Goal: Information Seeking & Learning: Learn about a topic

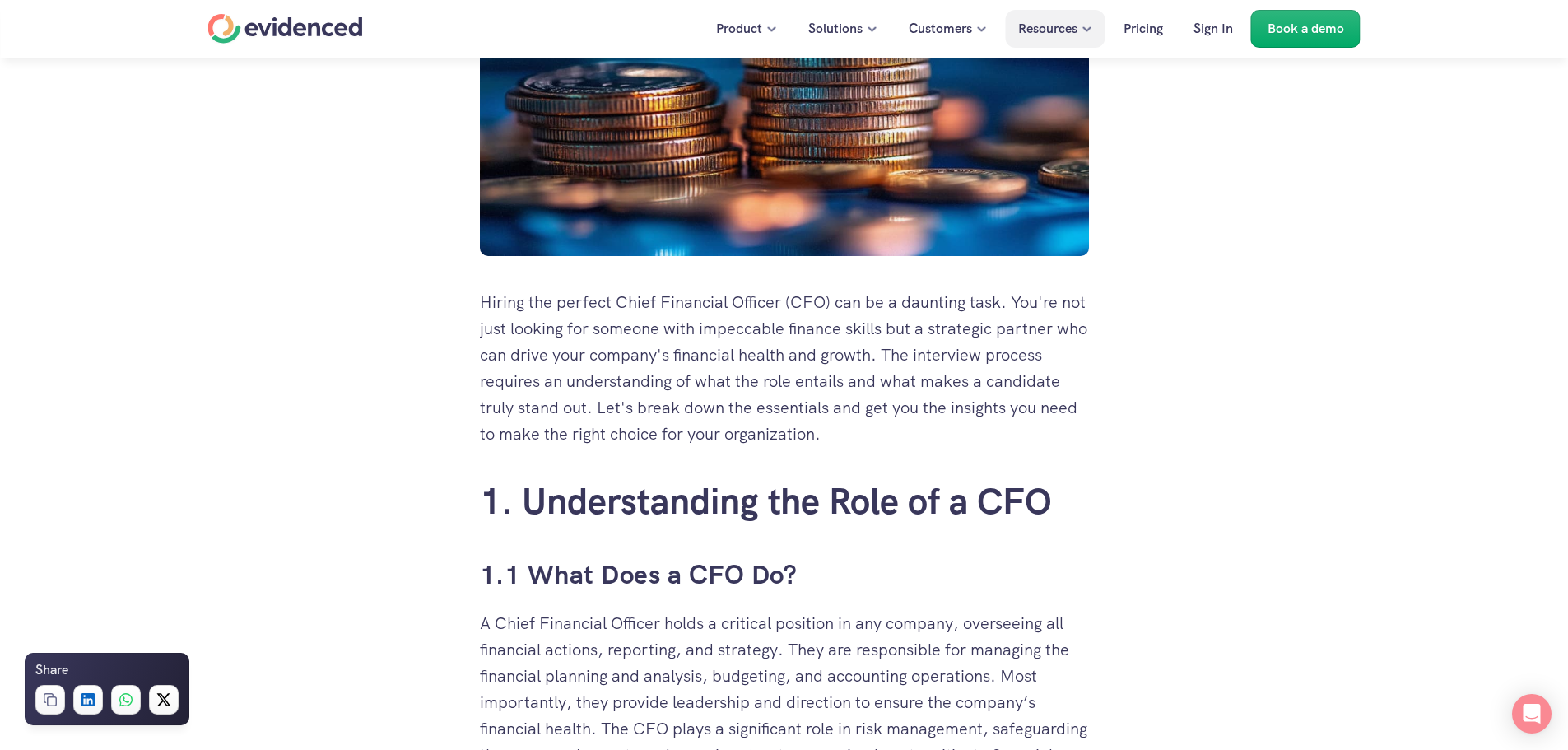
scroll to position [576, 0]
drag, startPoint x: 671, startPoint y: 618, endPoint x: 1112, endPoint y: 655, distance: 442.5
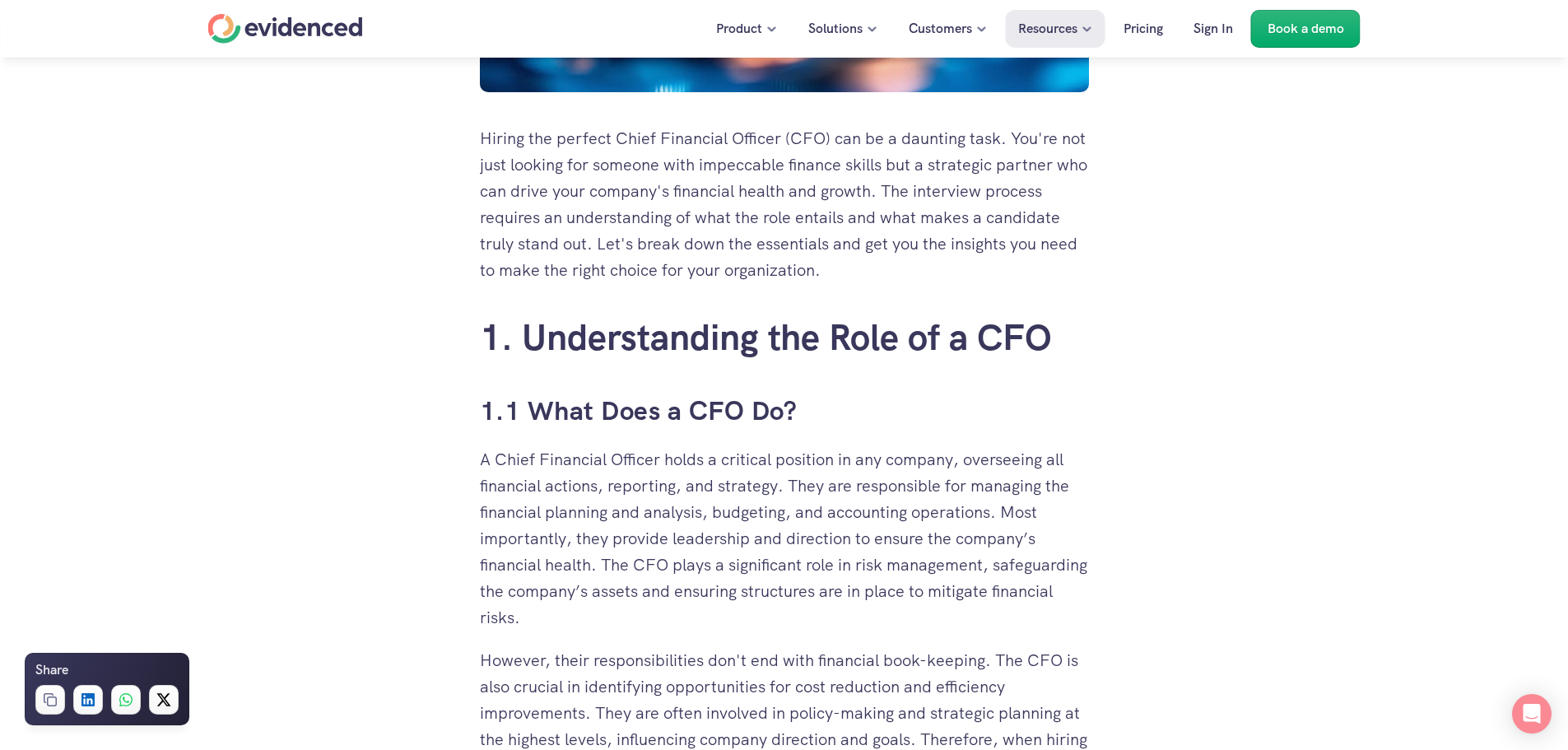
scroll to position [741, 0]
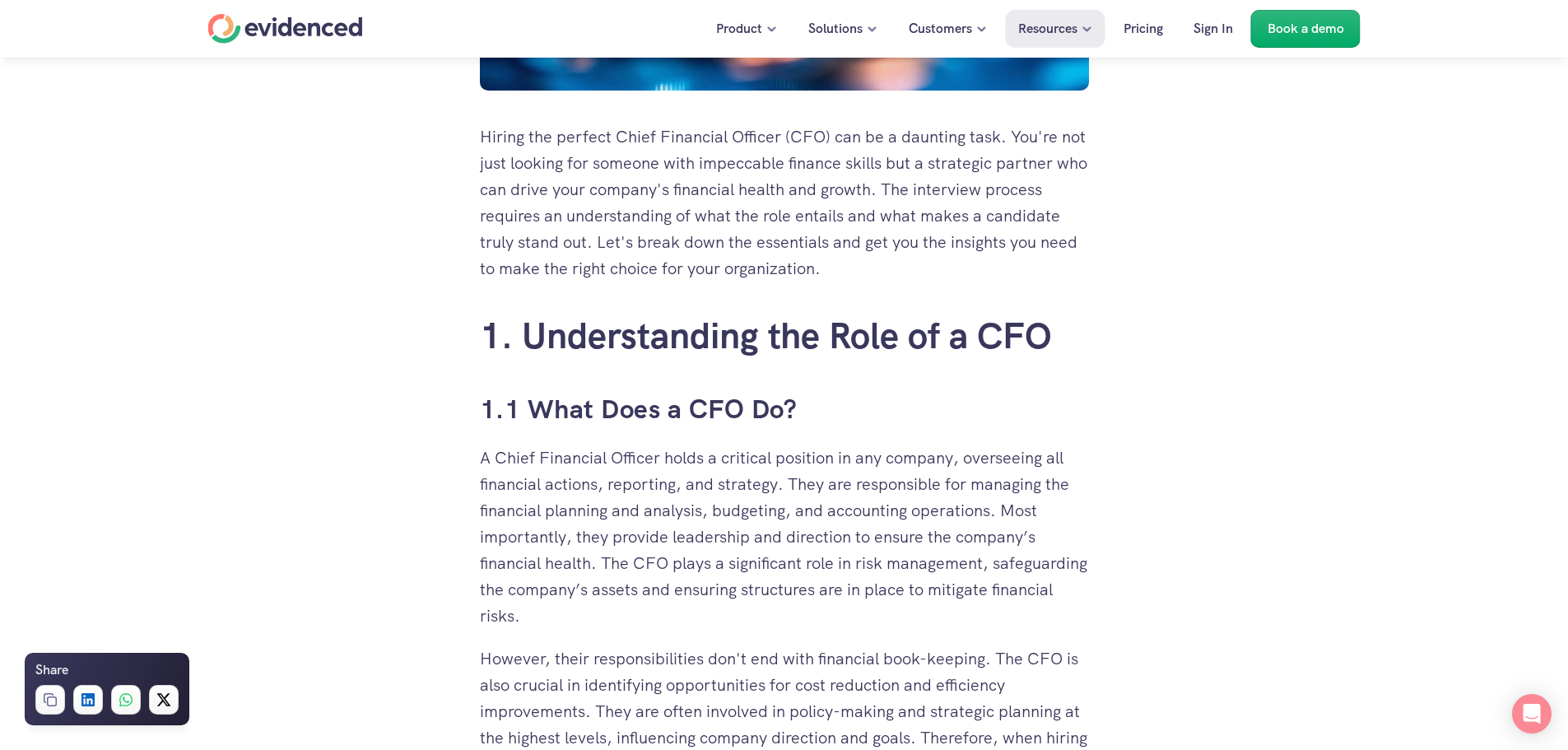
drag, startPoint x: 729, startPoint y: 541, endPoint x: 594, endPoint y: 571, distance: 138.3
click at [594, 571] on p "A Chief Financial Officer holds a critical position in any company, overseeing …" at bounding box center [785, 536] width 609 height 185
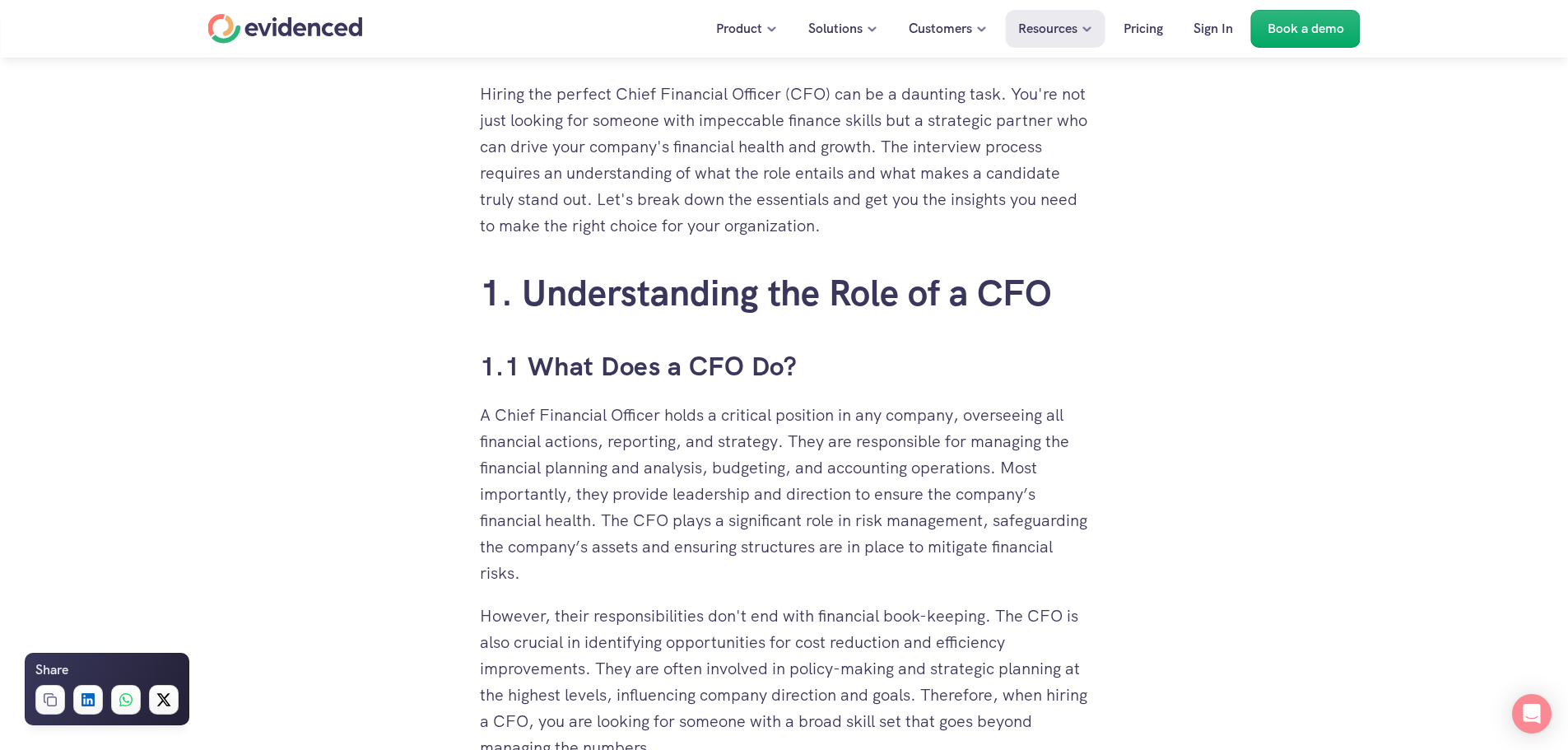
scroll to position [823, 0]
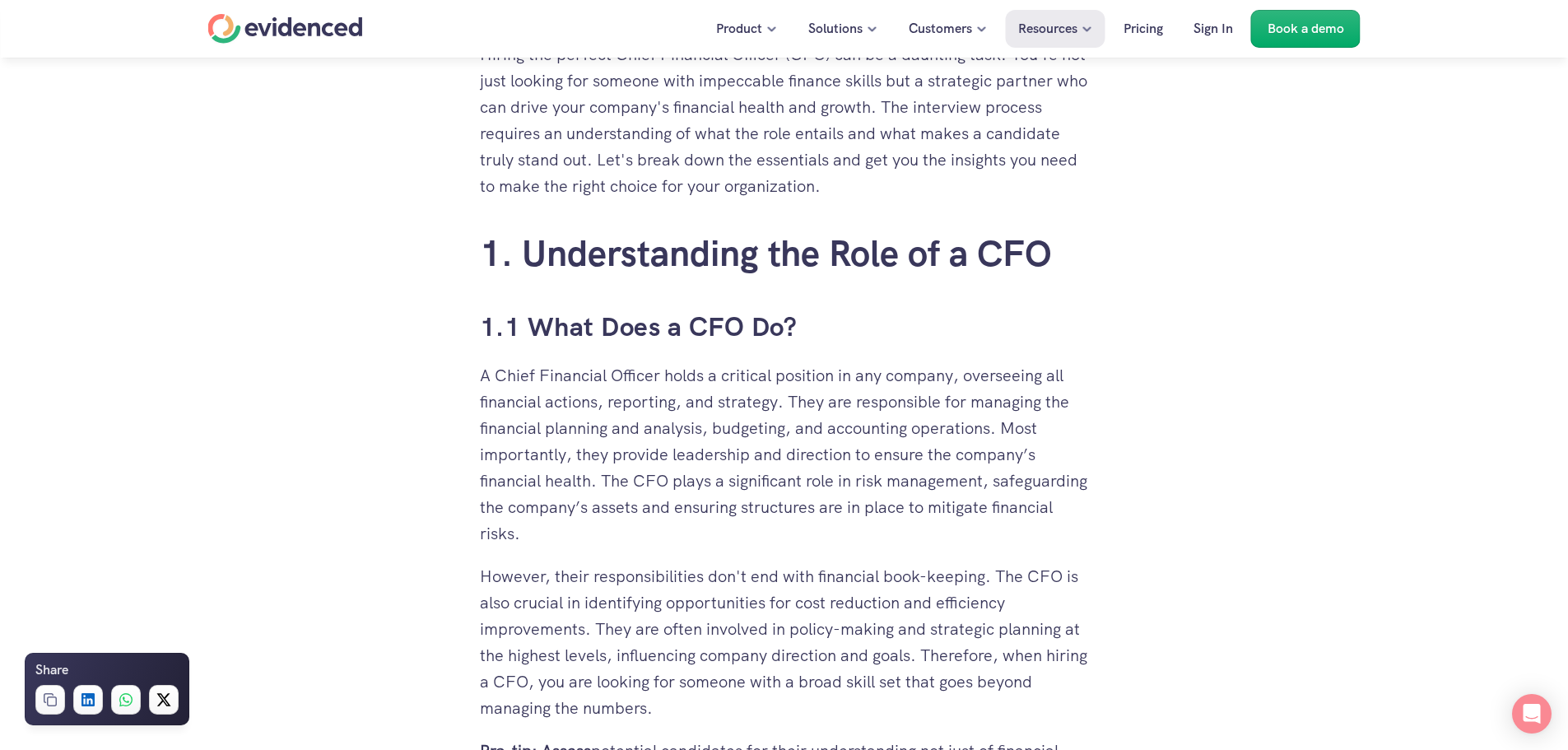
drag, startPoint x: 476, startPoint y: 568, endPoint x: 587, endPoint y: 633, distance: 128.6
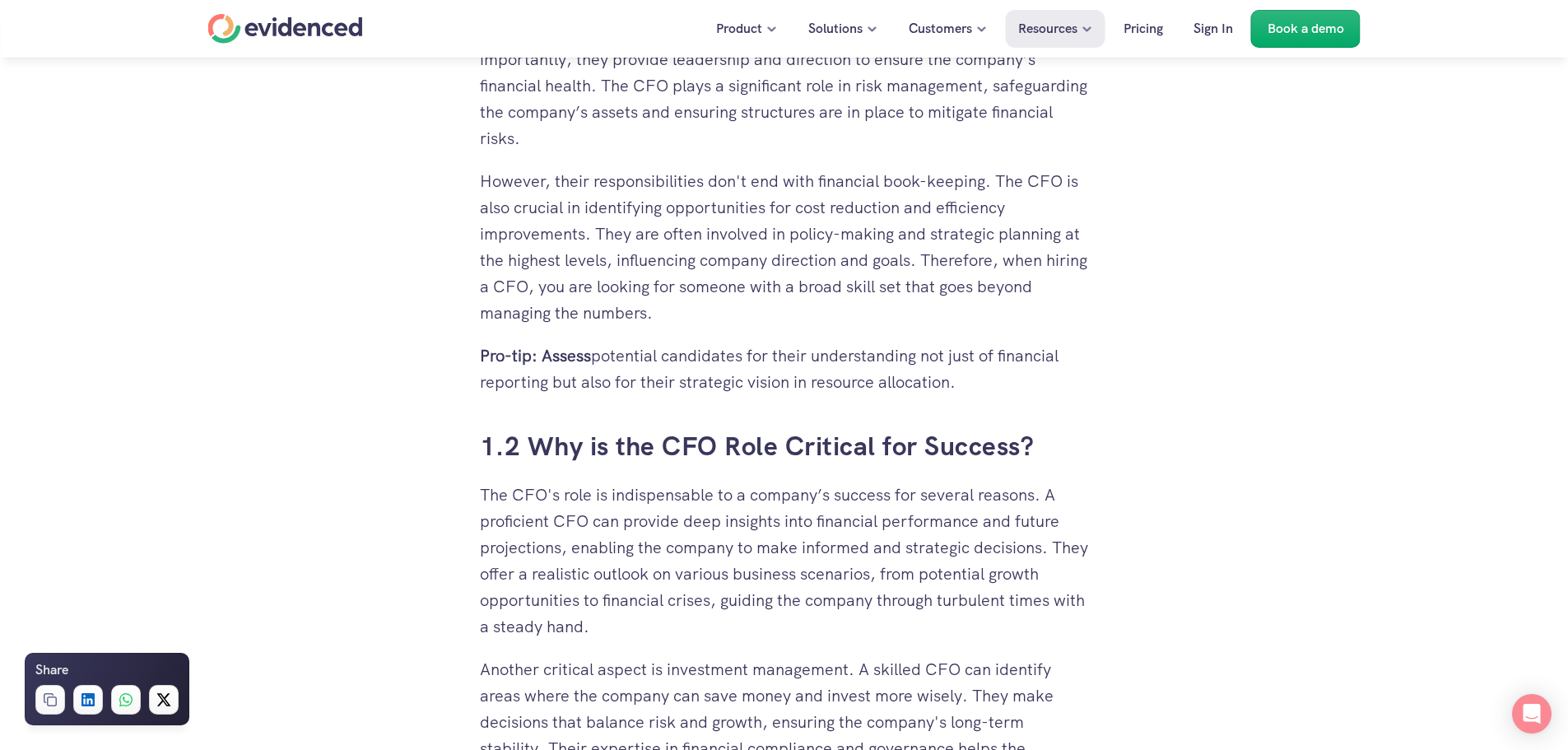
scroll to position [1235, 0]
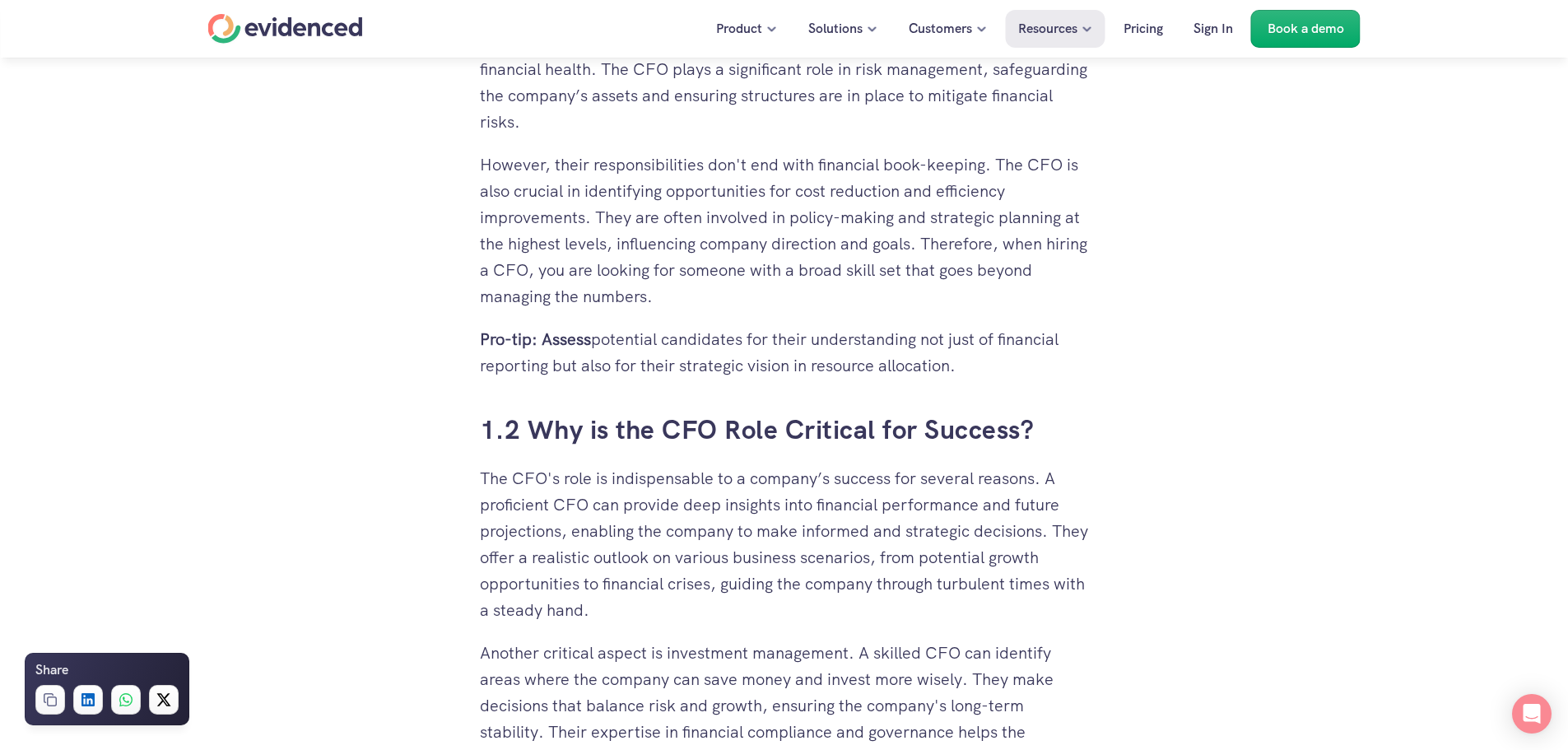
drag, startPoint x: 626, startPoint y: 484, endPoint x: 1053, endPoint y: 534, distance: 429.9
click at [1053, 534] on p "The CFO's role is indispensable to a company’s success for several reasons. A p…" at bounding box center [785, 544] width 609 height 158
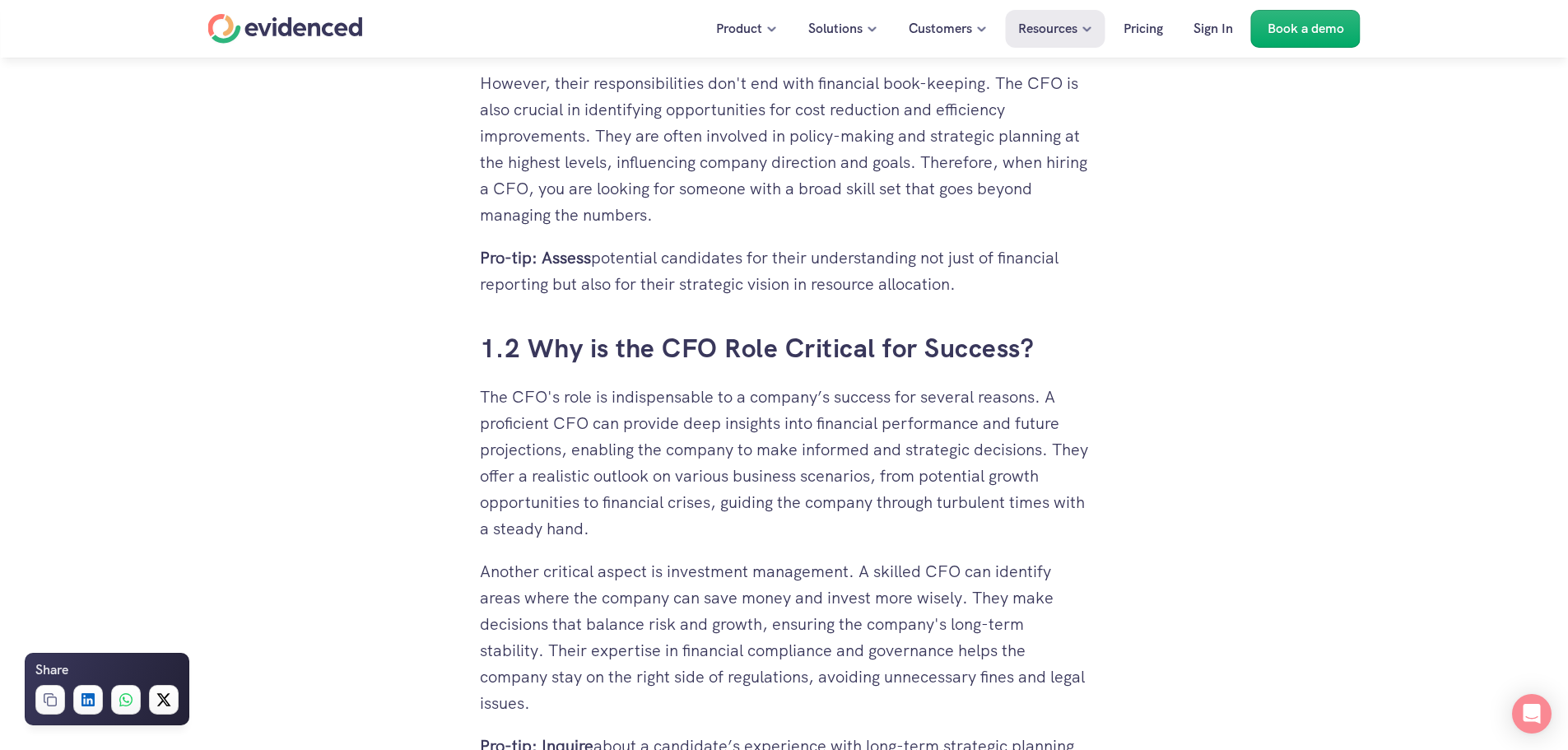
scroll to position [1317, 0]
drag, startPoint x: 840, startPoint y: 580, endPoint x: 1041, endPoint y: 612, distance: 203.5
click at [1041, 612] on p "Another critical aspect is investment management. A skilled CFO can identify ar…" at bounding box center [785, 636] width 609 height 158
drag, startPoint x: 743, startPoint y: 656, endPoint x: 926, endPoint y: 684, distance: 185.1
click at [926, 684] on p "Another critical aspect is investment management. A skilled CFO can identify ar…" at bounding box center [785, 636] width 609 height 158
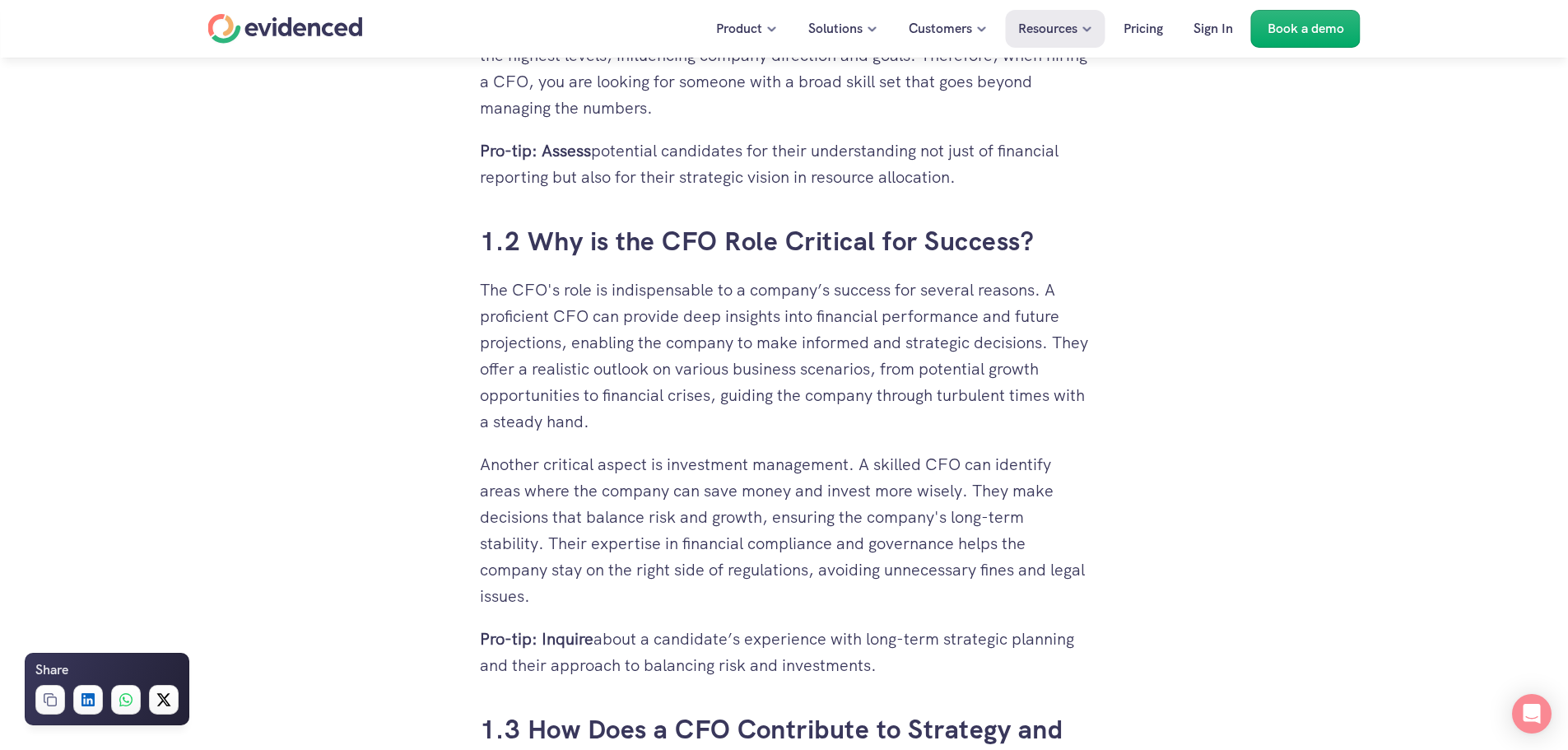
scroll to position [1564, 0]
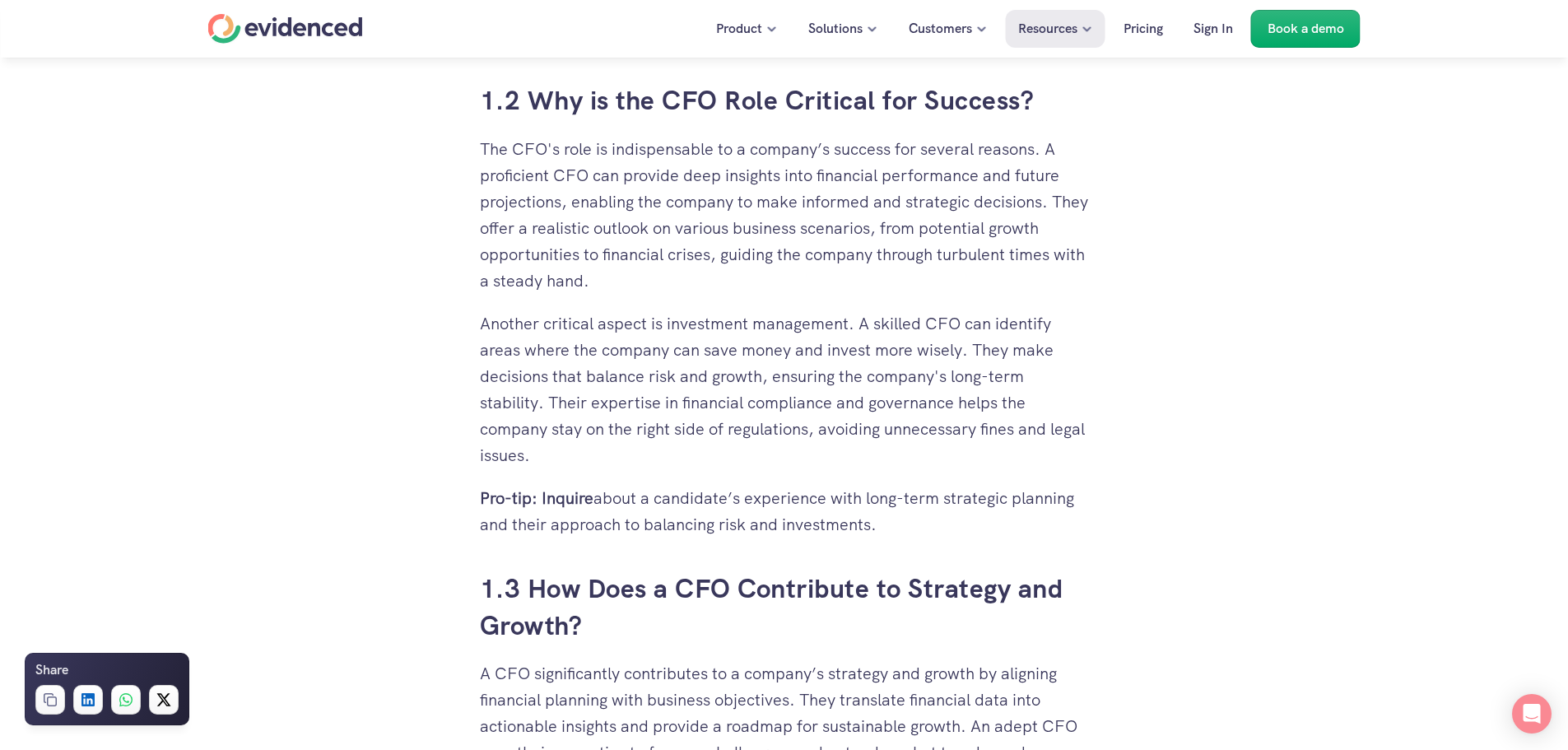
drag, startPoint x: 594, startPoint y: 502, endPoint x: 983, endPoint y: 522, distance: 389.5
click at [983, 522] on p "Pro-tip: Inquire about a candidate’s experience with long-term strategic planni…" at bounding box center [785, 512] width 609 height 53
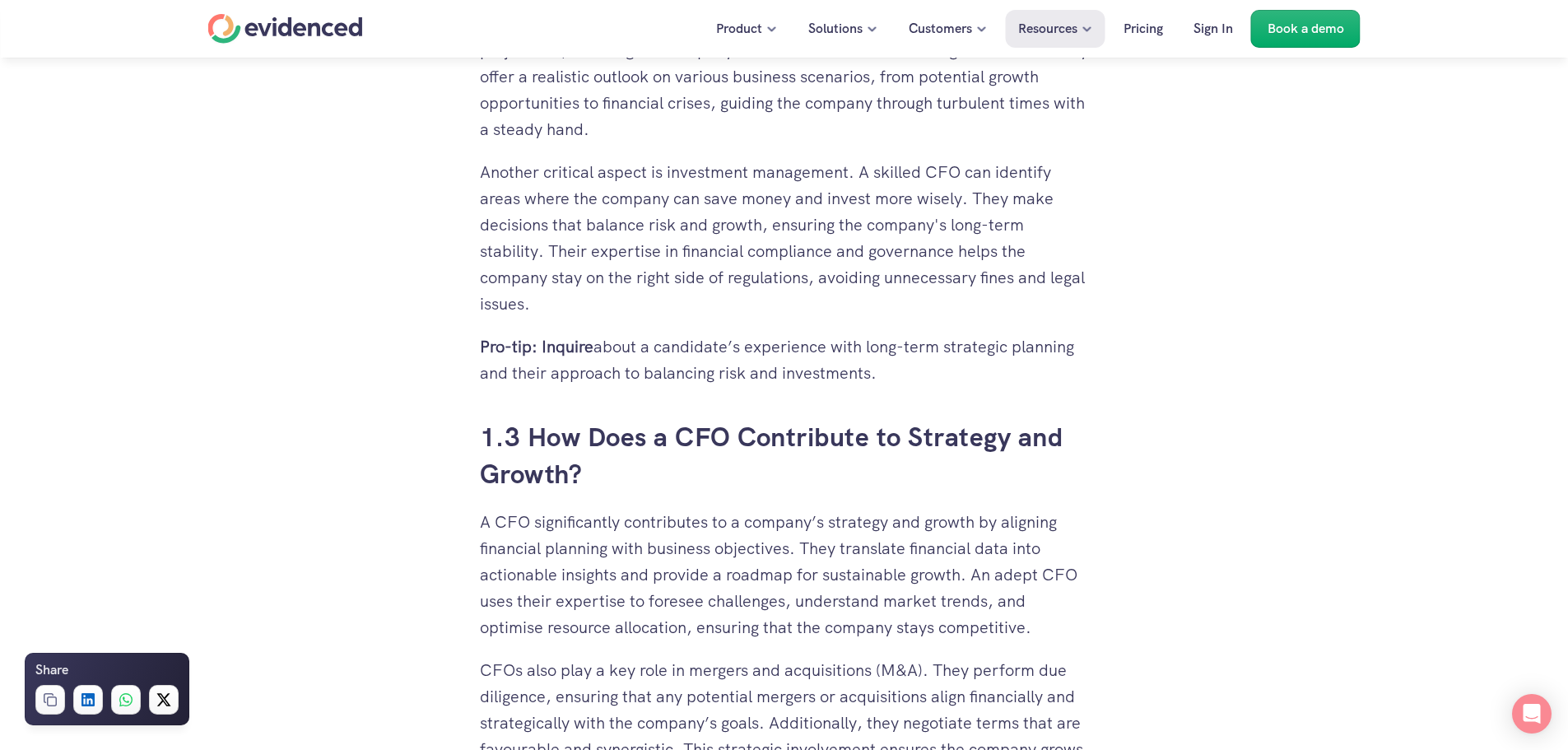
scroll to position [1728, 0]
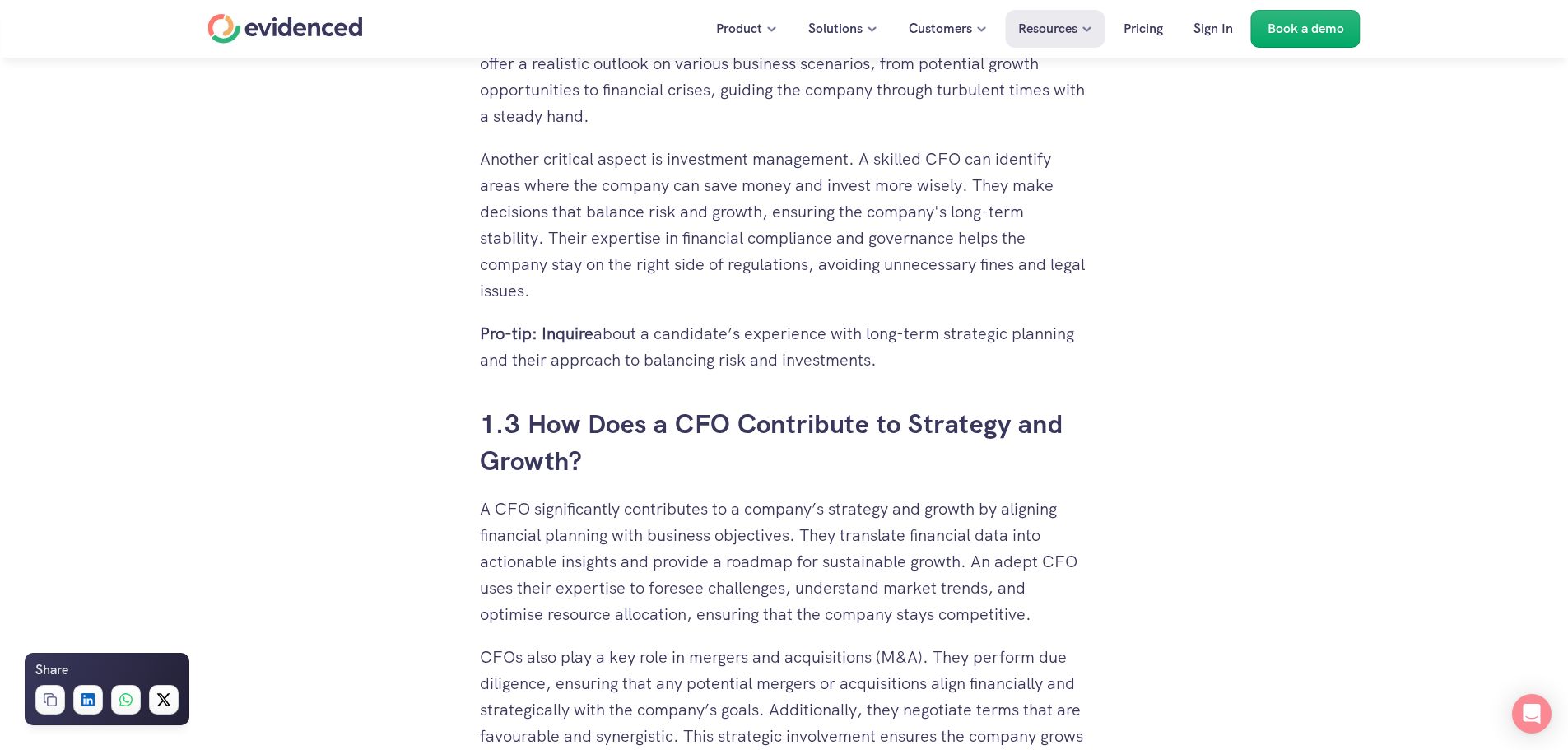
click at [883, 353] on p "Pro-tip: Inquire about a candidate’s experience with long-term strategic planni…" at bounding box center [785, 347] width 609 height 53
drag, startPoint x: 639, startPoint y: 666, endPoint x: 1023, endPoint y: 666, distance: 384.0
click at [1023, 666] on p "CFOs also play a key role in mergers and acquisitions (M&A). They perform due d…" at bounding box center [785, 709] width 609 height 132
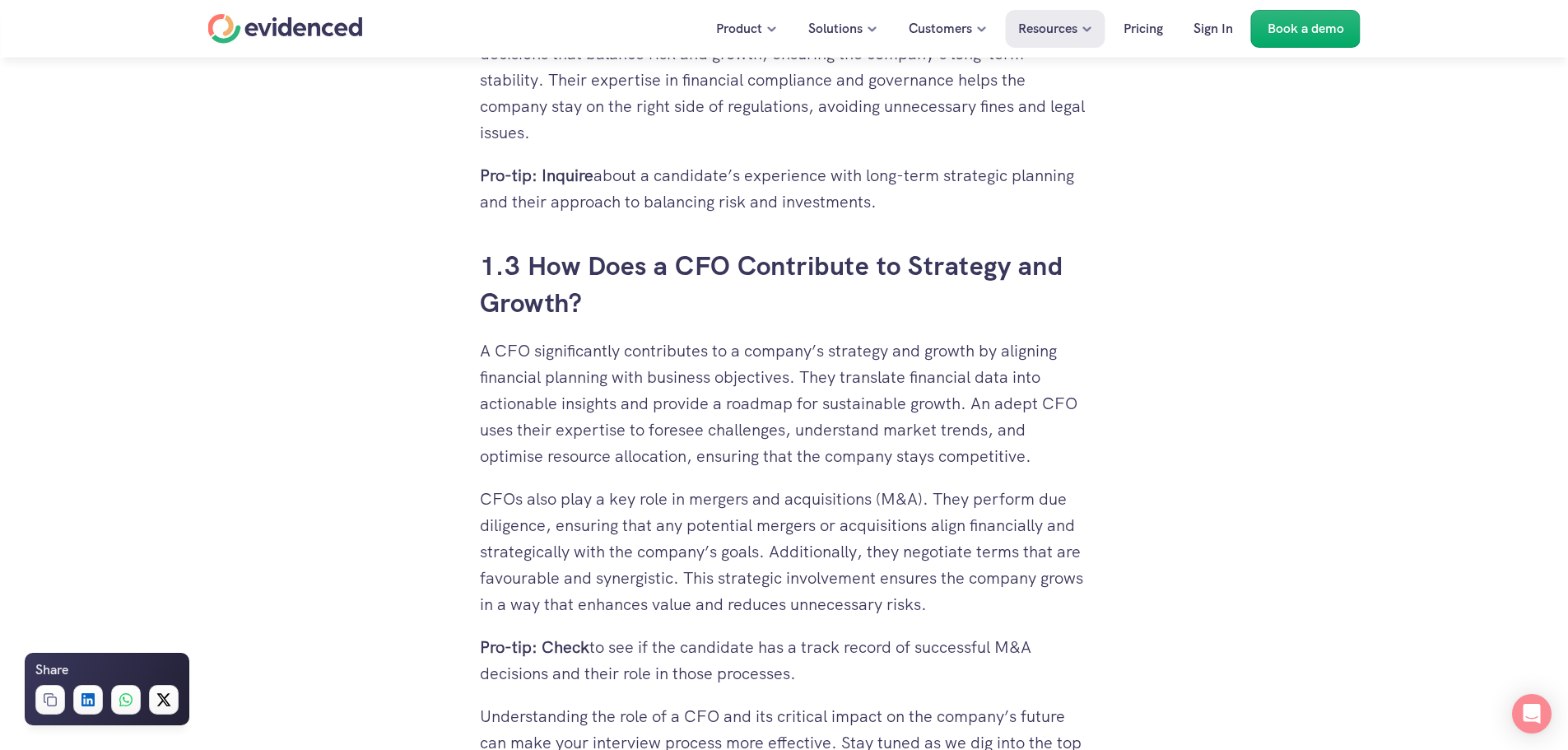
scroll to position [1893, 0]
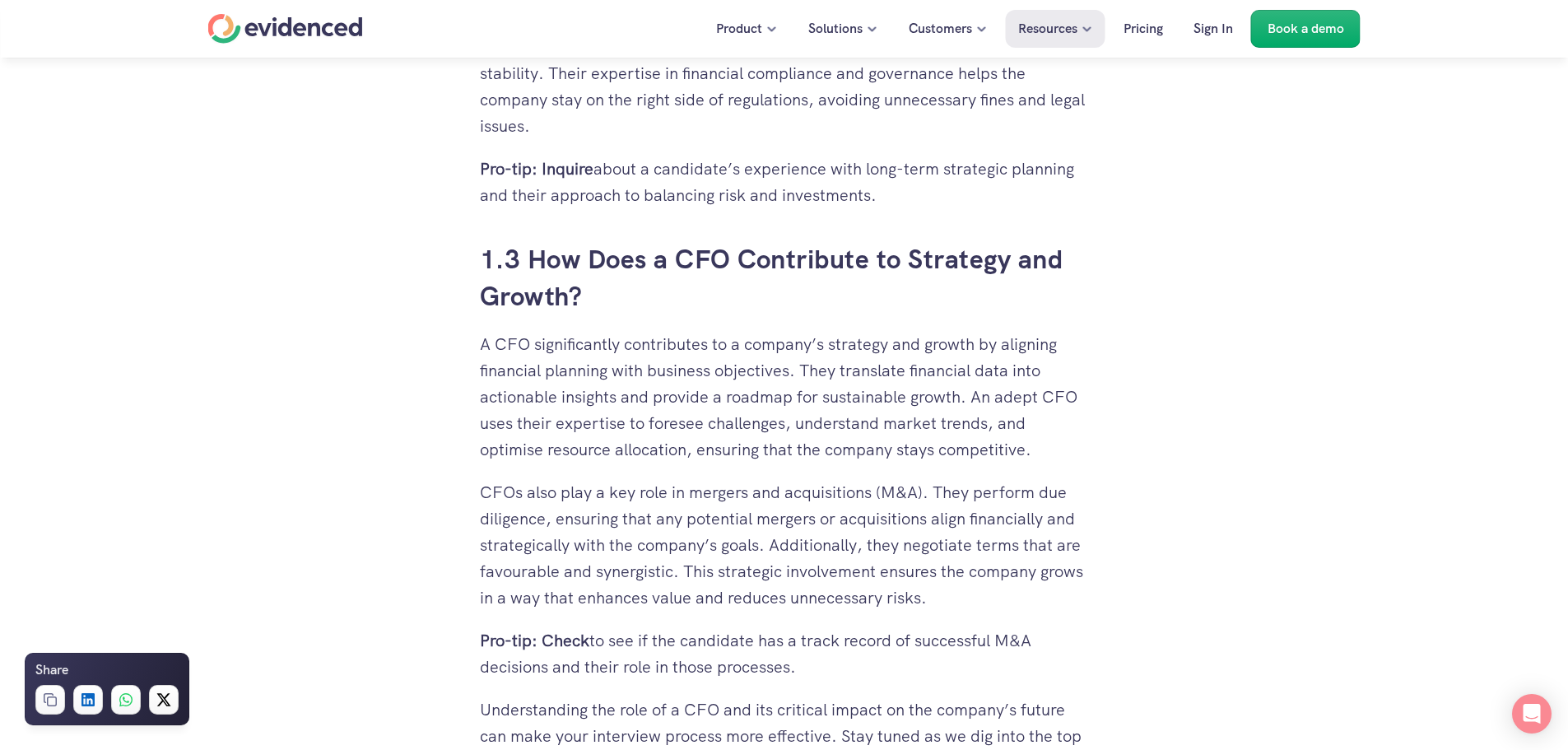
drag, startPoint x: 512, startPoint y: 517, endPoint x: 986, endPoint y: 596, distance: 480.5
click at [986, 596] on p "CFOs also play a key role in mergers and acquisitions (M&A). They perform due d…" at bounding box center [785, 545] width 609 height 132
drag, startPoint x: 777, startPoint y: 664, endPoint x: 457, endPoint y: 630, distance: 321.8
click at [824, 660] on p "Pro-tip: Check to see if the candidate has a track record of successful M&A dec…" at bounding box center [785, 654] width 609 height 53
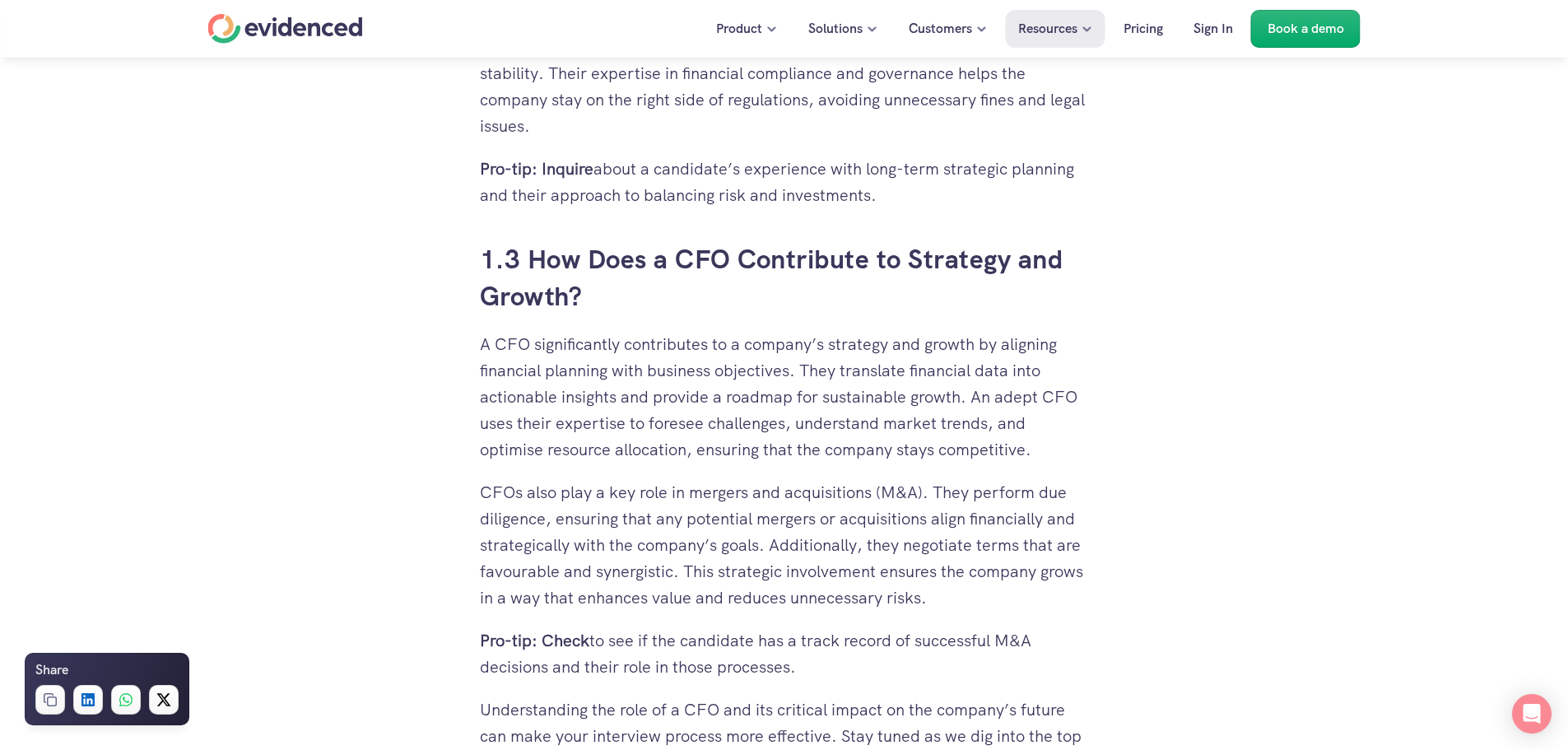
drag, startPoint x: 814, startPoint y: 670, endPoint x: 464, endPoint y: 642, distance: 351.1
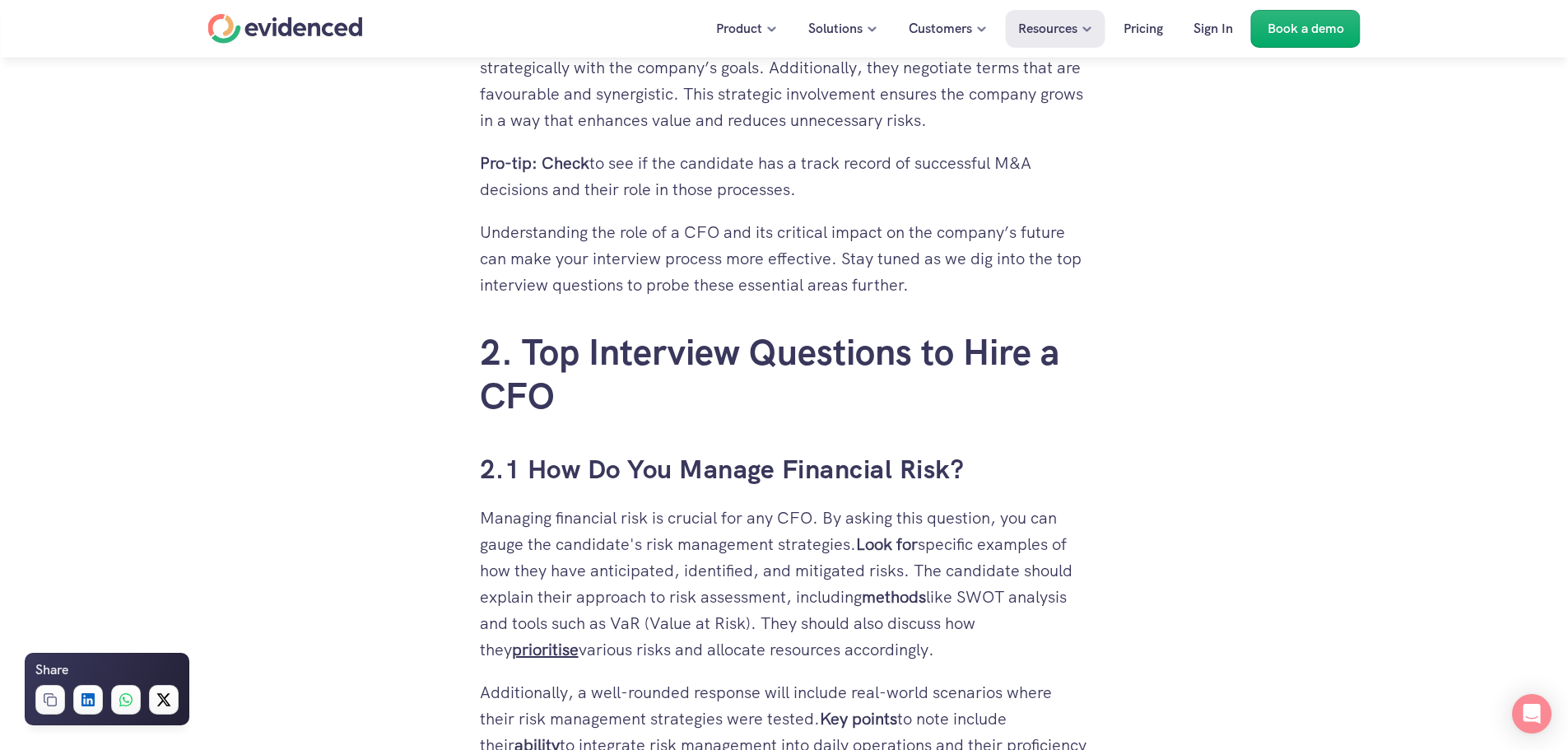
scroll to position [2387, 0]
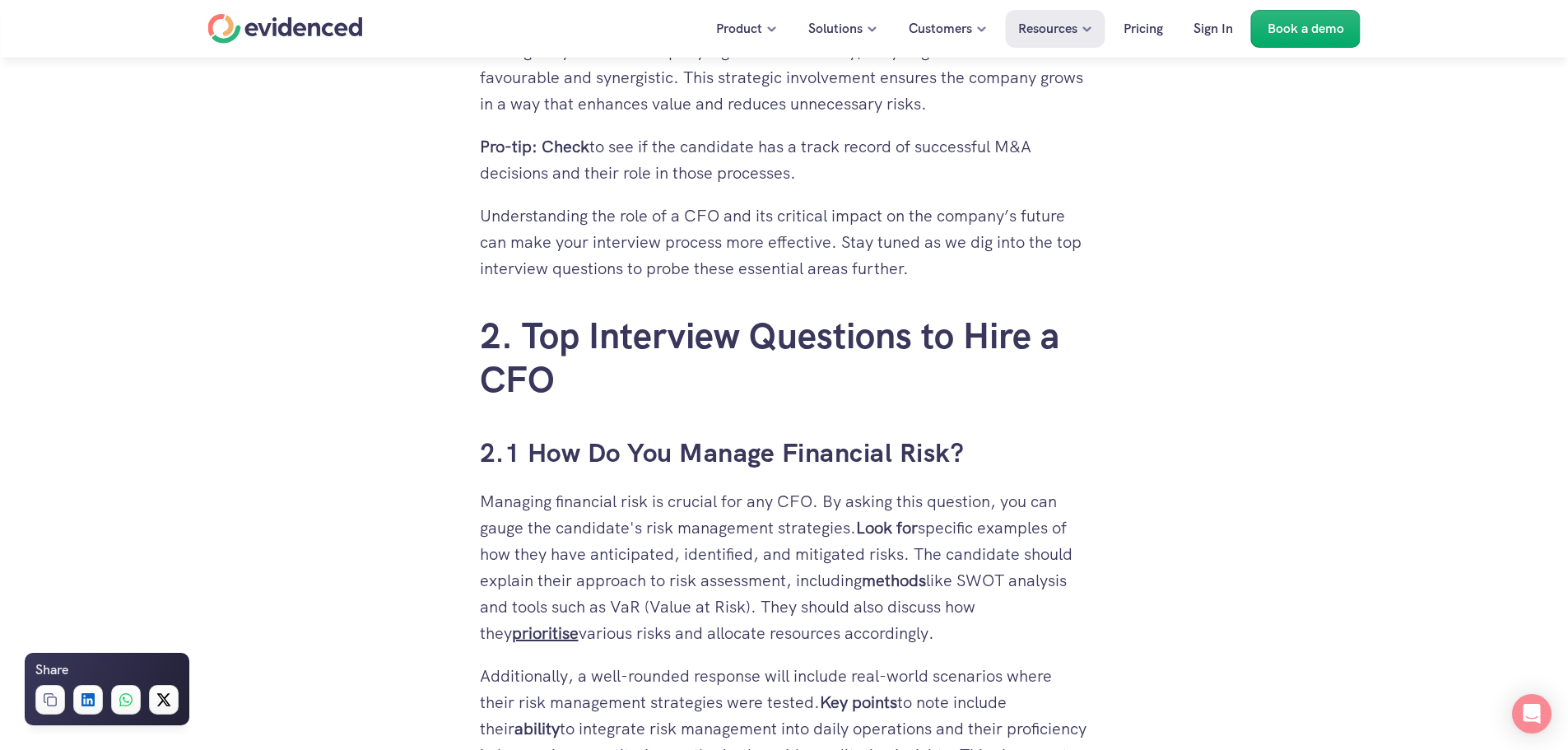
drag, startPoint x: 486, startPoint y: 556, endPoint x: 1056, endPoint y: 620, distance: 573.6
click at [1056, 620] on p "Managing financial risk is crucial for any CFO. By asking this question, you ca…" at bounding box center [785, 567] width 609 height 158
drag, startPoint x: 469, startPoint y: 632, endPoint x: 618, endPoint y: 620, distance: 149.5
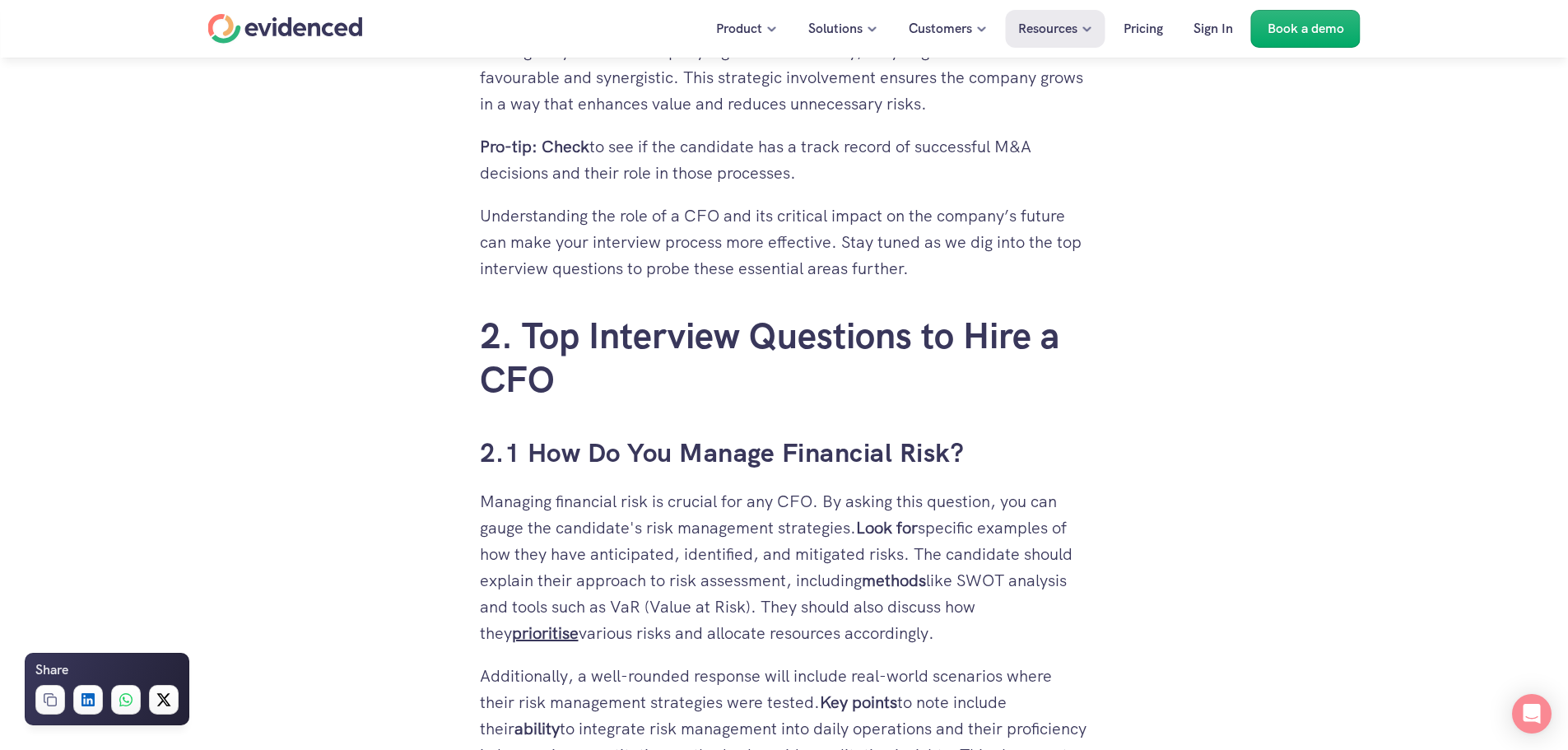
drag, startPoint x: 965, startPoint y: 578, endPoint x: 1041, endPoint y: 577, distance: 76.0
click at [1041, 577] on p "Managing financial risk is crucial for any CFO. By asking this question, you ca…" at bounding box center [785, 567] width 609 height 158
click at [1029, 608] on p "Managing financial risk is crucial for any CFO. By asking this question, you ca…" at bounding box center [785, 567] width 609 height 158
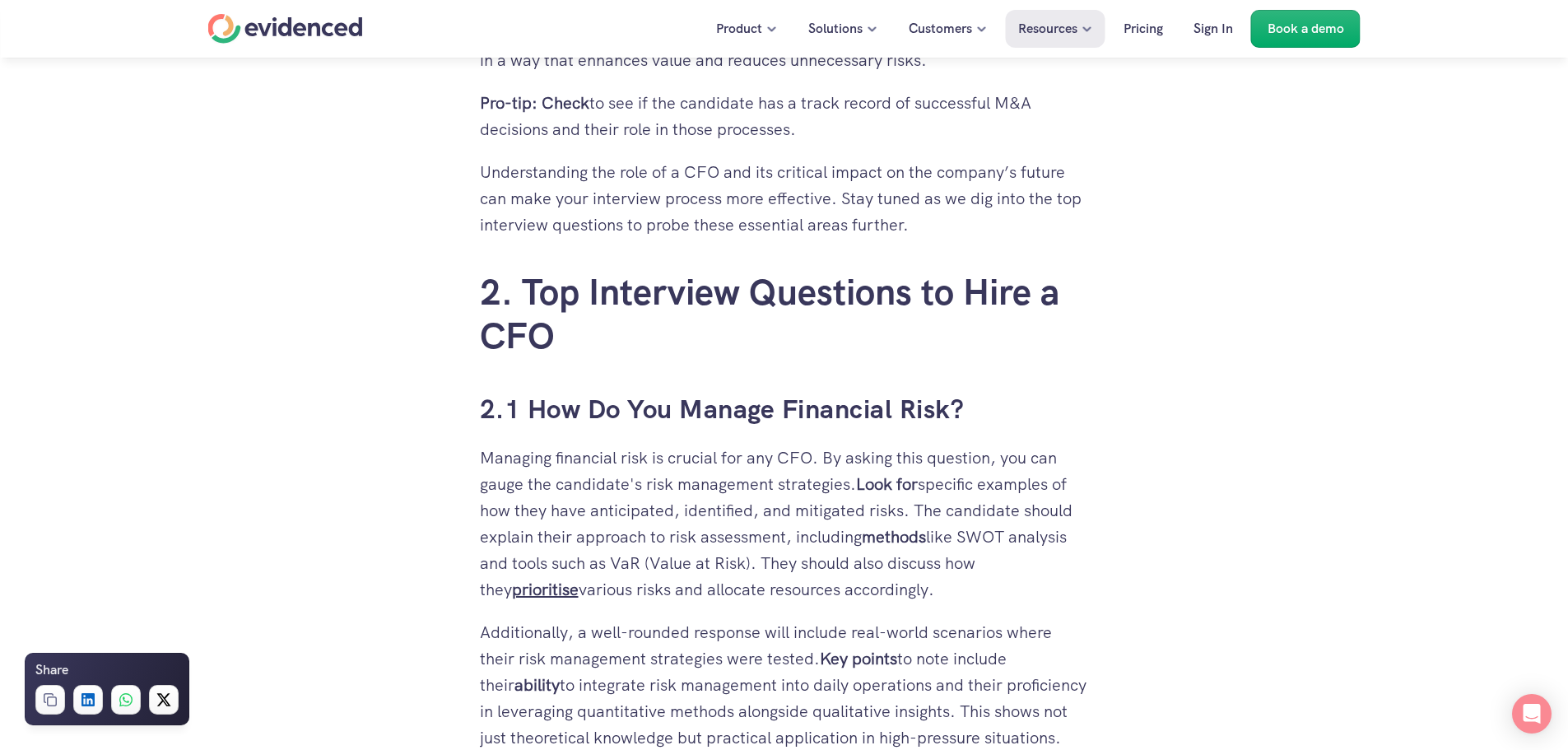
scroll to position [2469, 0]
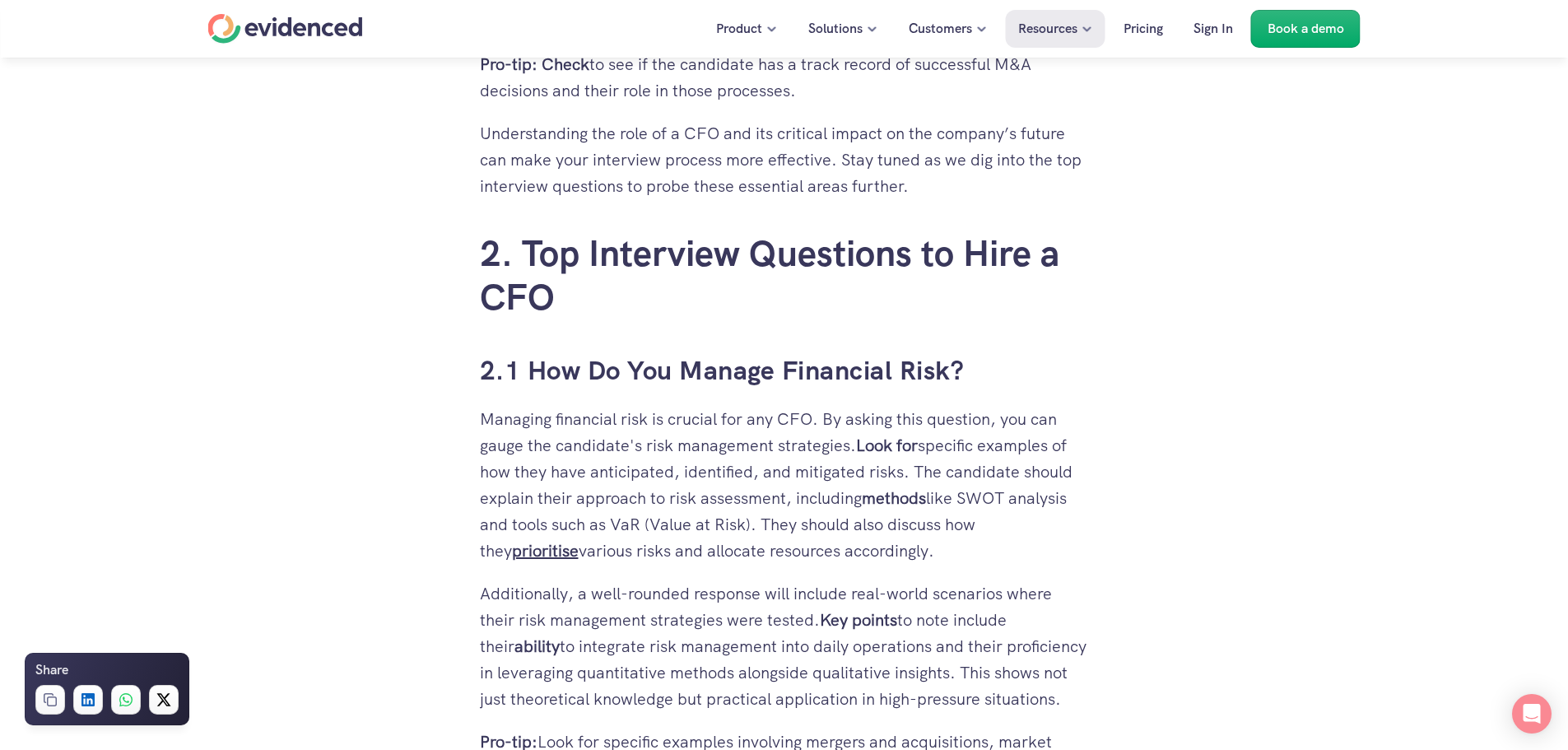
drag, startPoint x: 507, startPoint y: 675, endPoint x: 926, endPoint y: 674, distance: 419.0
click at [926, 674] on p "Additionally, a well-rounded response will include real-world scenarios where t…" at bounding box center [785, 646] width 609 height 132
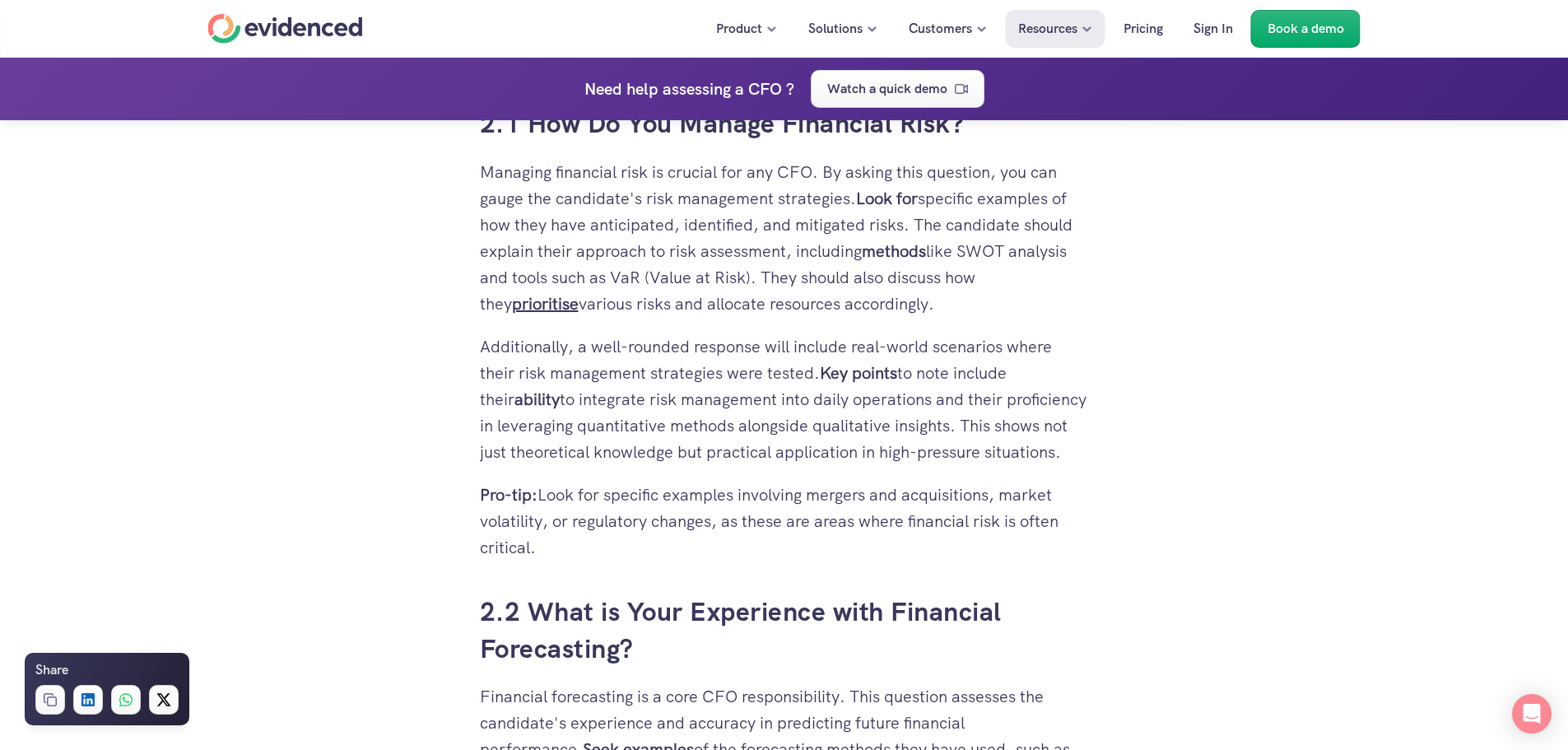
scroll to position [2799, 0]
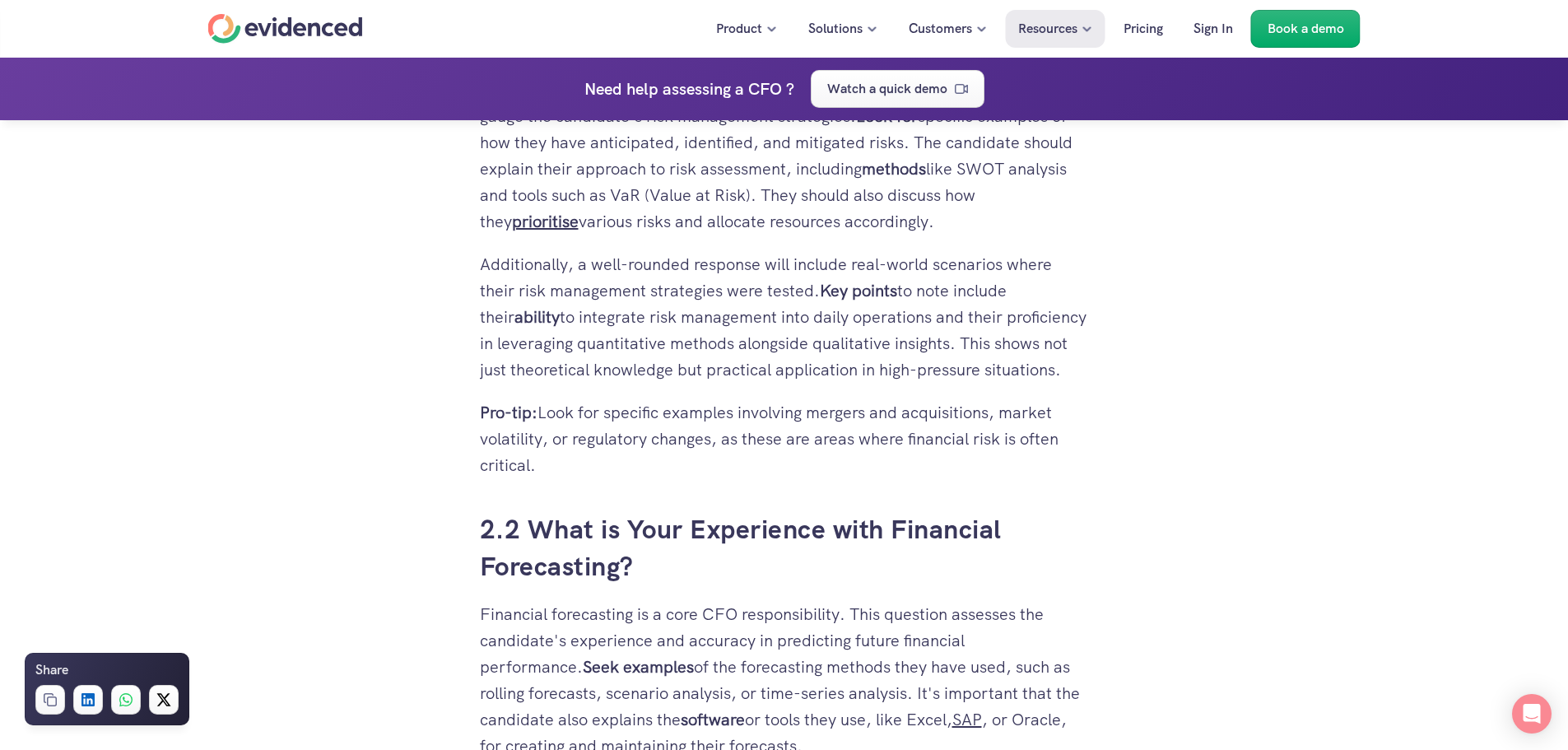
drag, startPoint x: 605, startPoint y: 672, endPoint x: 690, endPoint y: 695, distance: 88.1
click at [690, 695] on p "Financial forecasting is a core CFO responsibility. This question assesses the …" at bounding box center [785, 680] width 609 height 158
drag, startPoint x: 689, startPoint y: 697, endPoint x: 455, endPoint y: 657, distance: 237.4
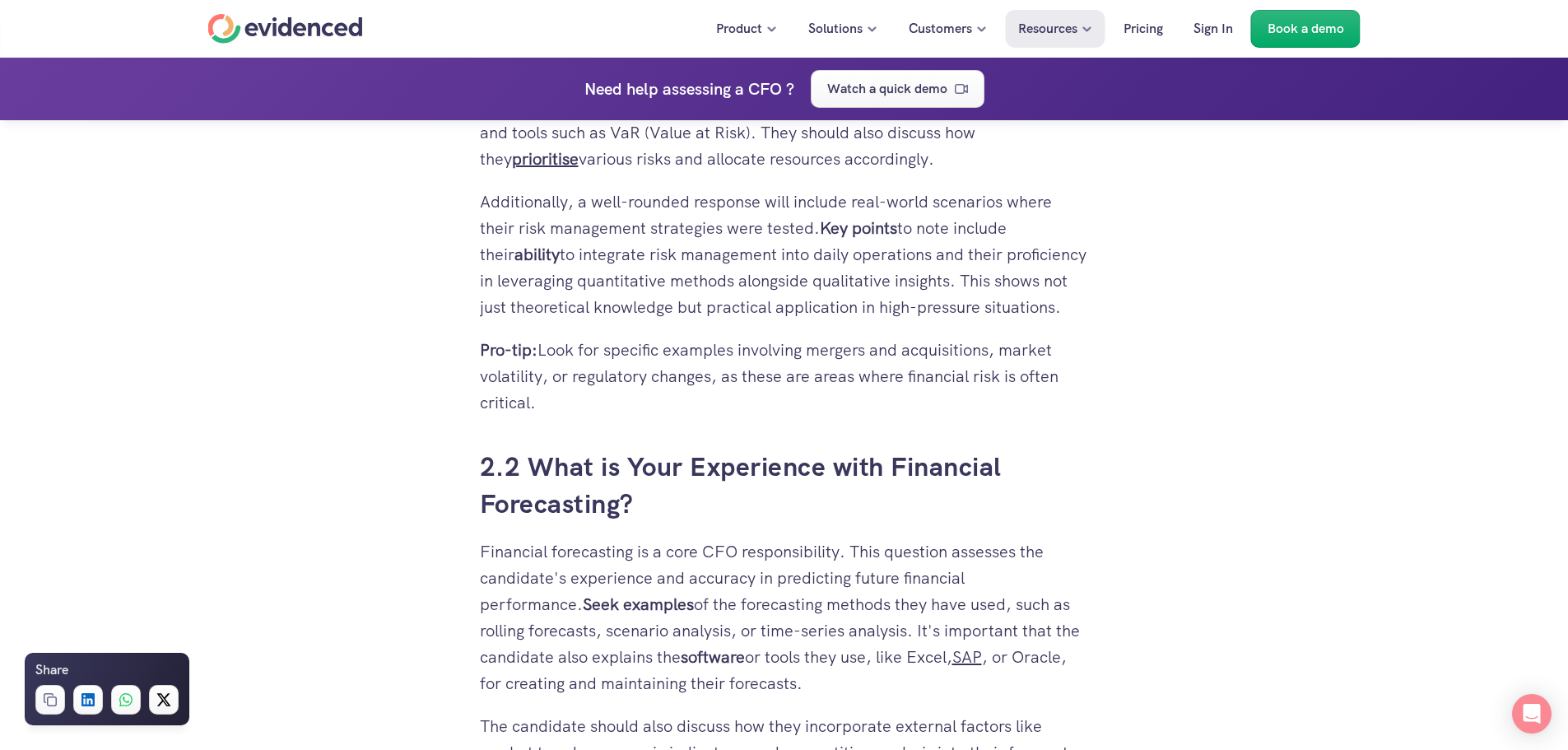
scroll to position [2964, 0]
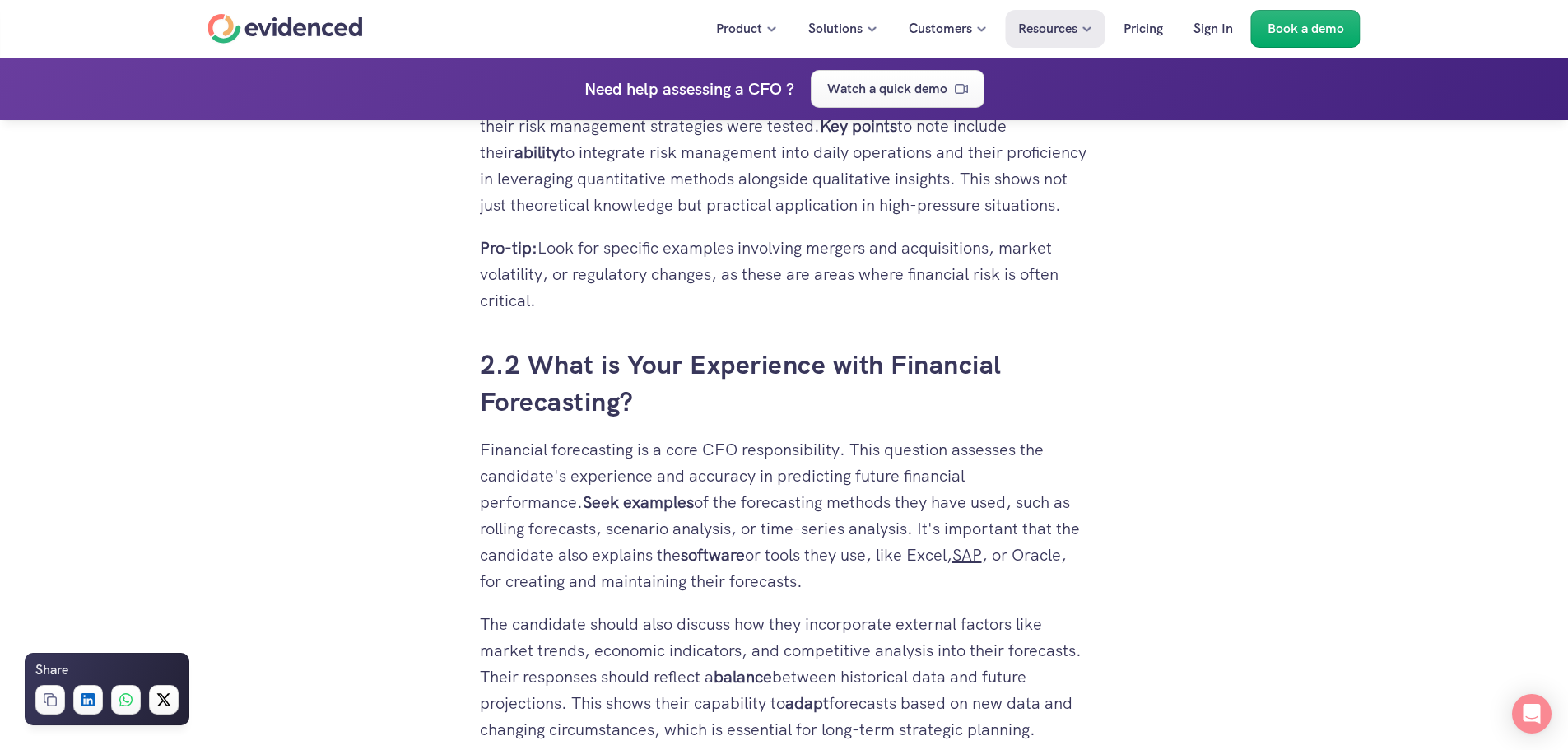
drag, startPoint x: 575, startPoint y: 704, endPoint x: 1091, endPoint y: 690, distance: 516.2
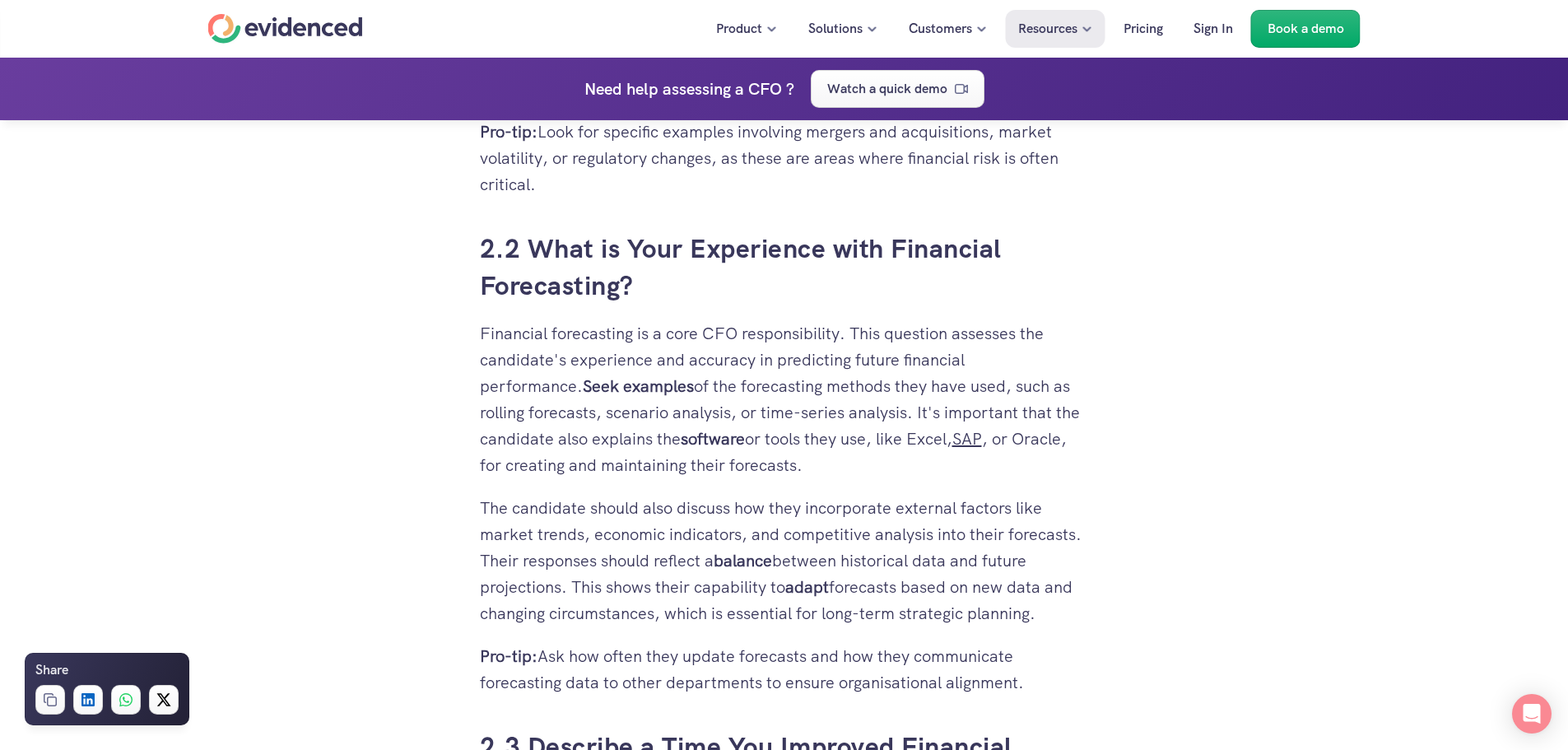
scroll to position [3128, 0]
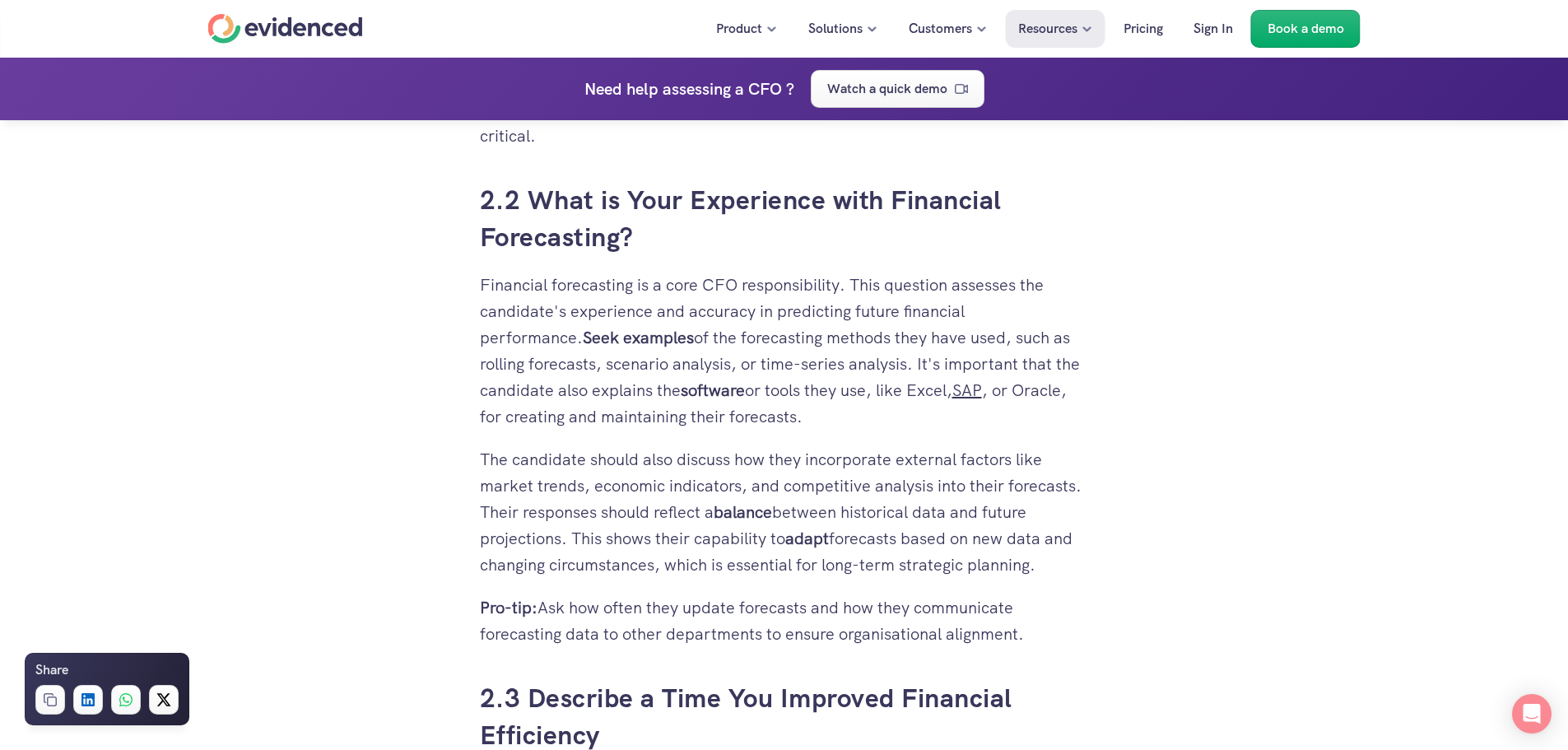
drag, startPoint x: 1018, startPoint y: 636, endPoint x: 481, endPoint y: 614, distance: 537.5
click at [481, 614] on p "Pro-tip: Ask how often they update forecasts and how they communicate forecasti…" at bounding box center [785, 621] width 609 height 53
click at [1027, 629] on p "Pro-tip: Ask how often they update forecasts and how they communicate forecasti…" at bounding box center [785, 621] width 609 height 53
drag, startPoint x: 1018, startPoint y: 629, endPoint x: 474, endPoint y: 608, distance: 544.4
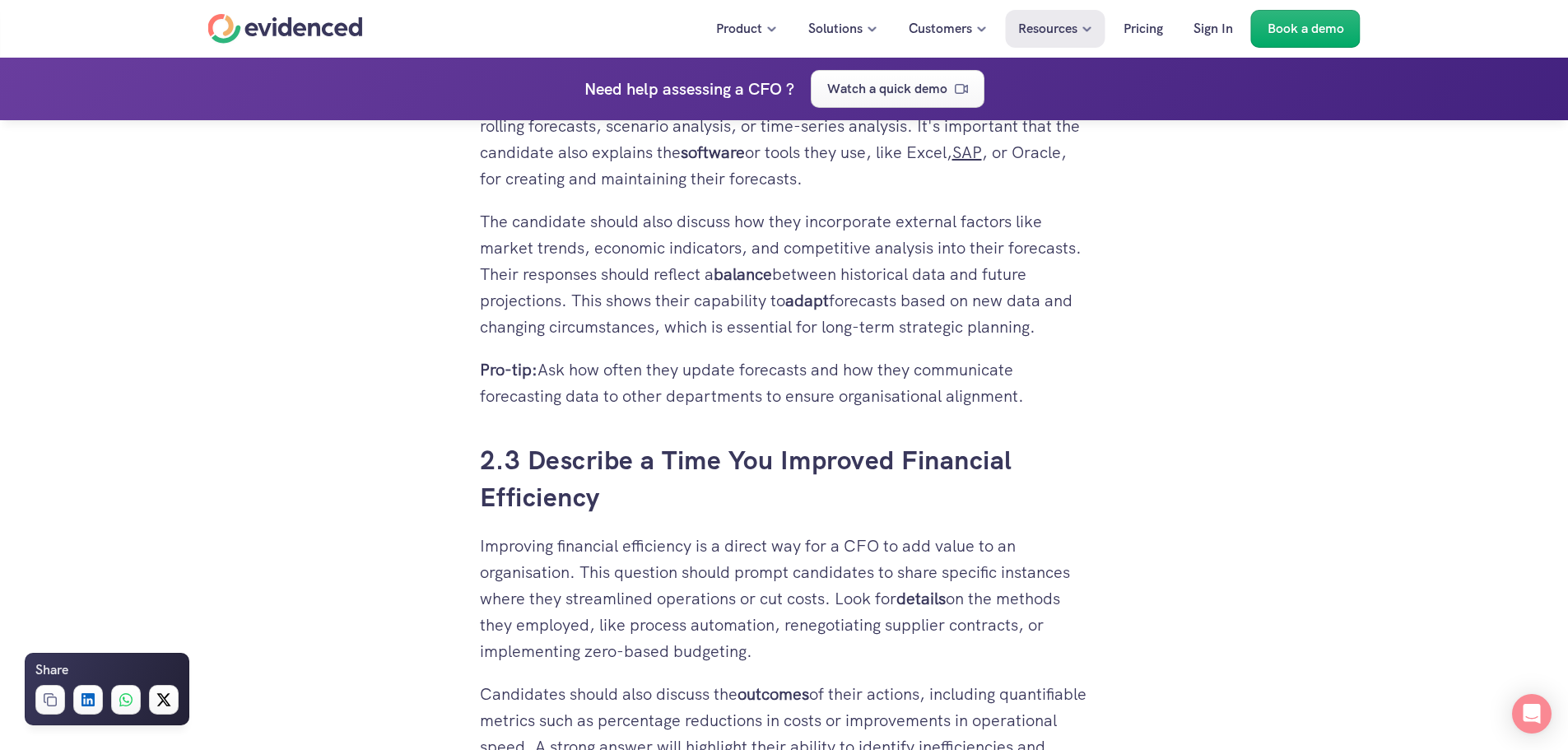
scroll to position [3375, 0]
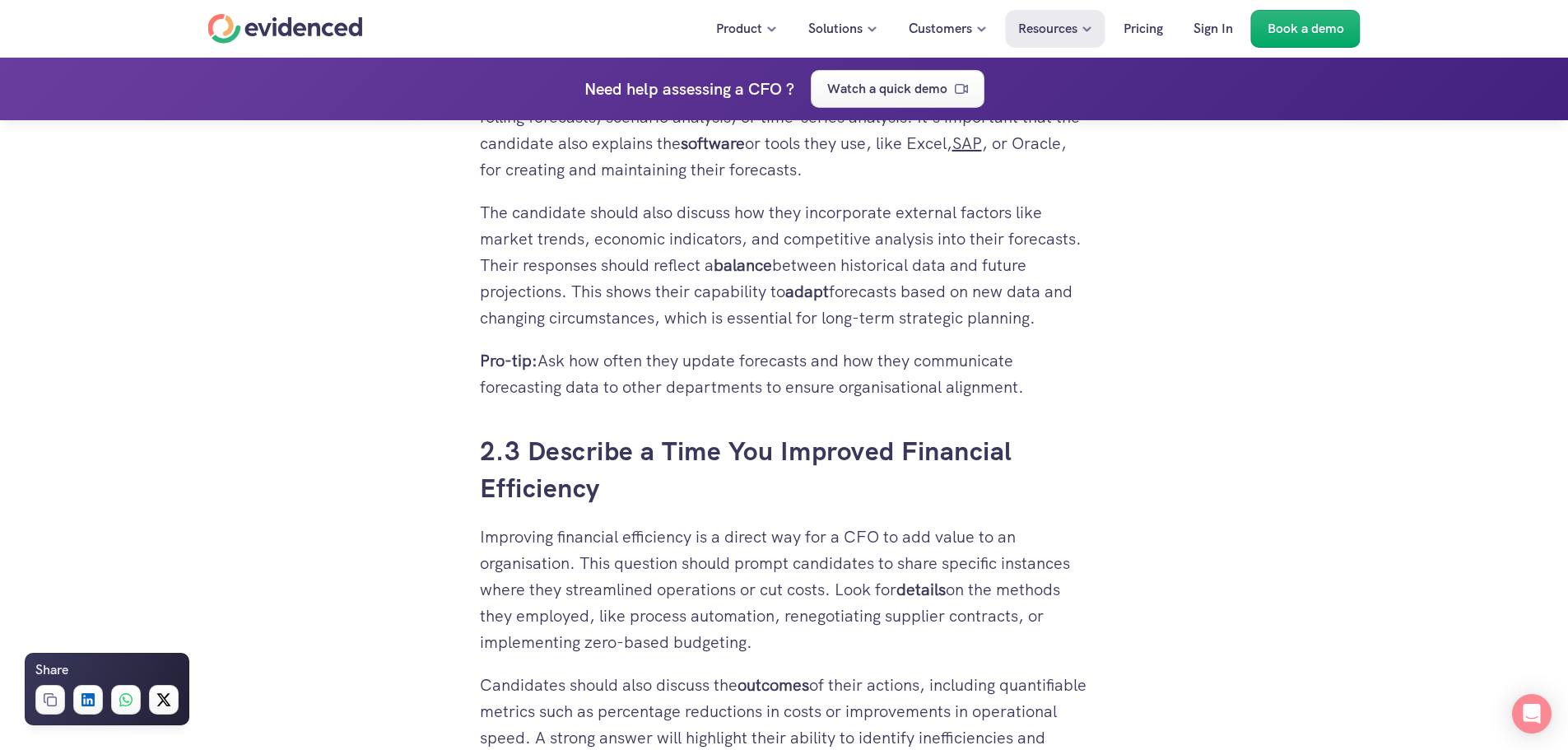
drag, startPoint x: 710, startPoint y: 578, endPoint x: 1061, endPoint y: 619, distance: 353.4
click at [1061, 619] on p "Improving financial efficiency is a direct way for a CFO to add value to an org…" at bounding box center [785, 589] width 609 height 132
click at [682, 641] on p "Improving financial efficiency is a direct way for a CFO to add value to an org…" at bounding box center [785, 589] width 609 height 132
drag, startPoint x: 740, startPoint y: 643, endPoint x: 599, endPoint y: 618, distance: 143.2
click at [599, 618] on p "Improving financial efficiency is a direct way for a CFO to add value to an org…" at bounding box center [785, 589] width 609 height 132
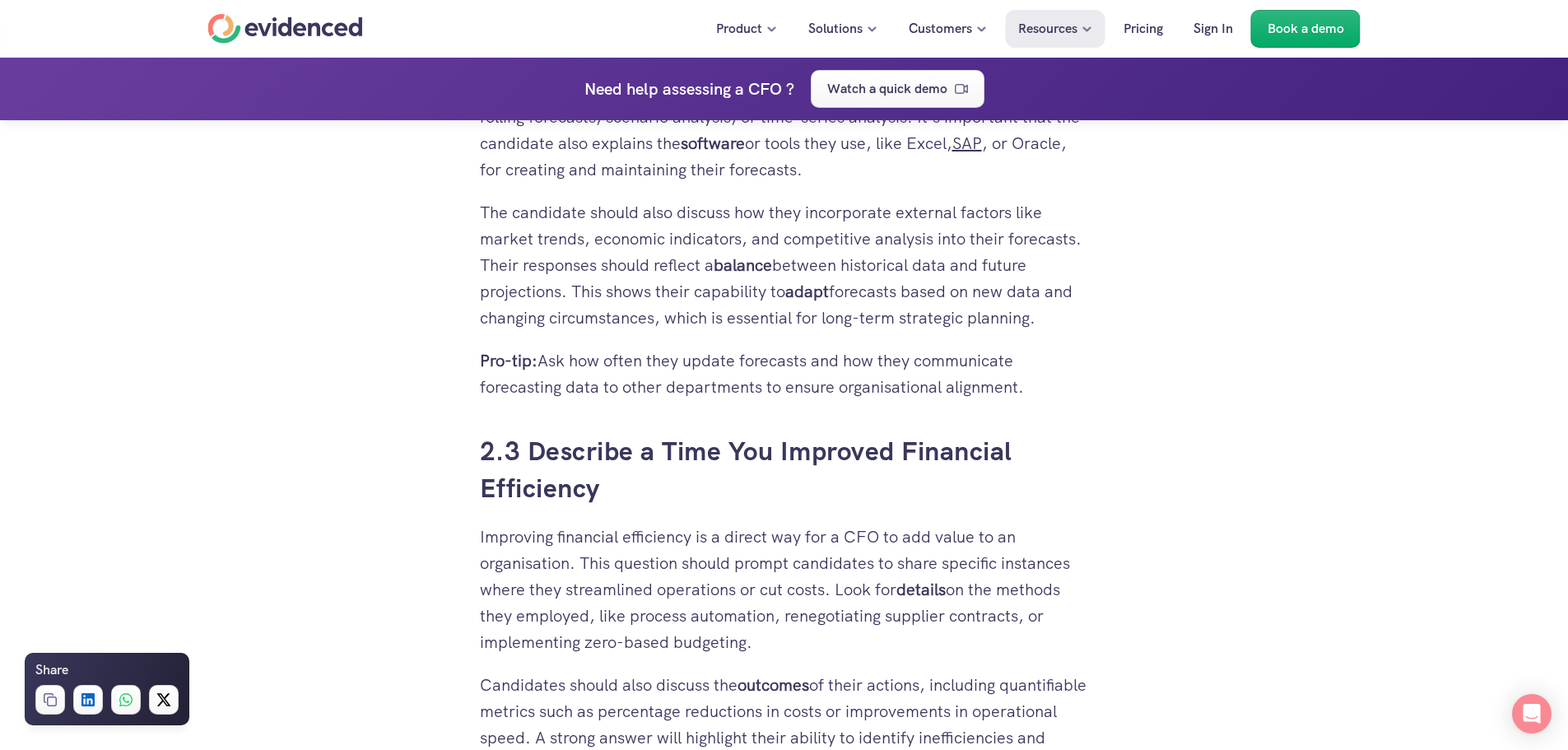
drag, startPoint x: 598, startPoint y: 610, endPoint x: 746, endPoint y: 641, distance: 151.2
click at [746, 641] on p "Improving financial efficiency is a direct way for a CFO to add value to an org…" at bounding box center [785, 589] width 609 height 132
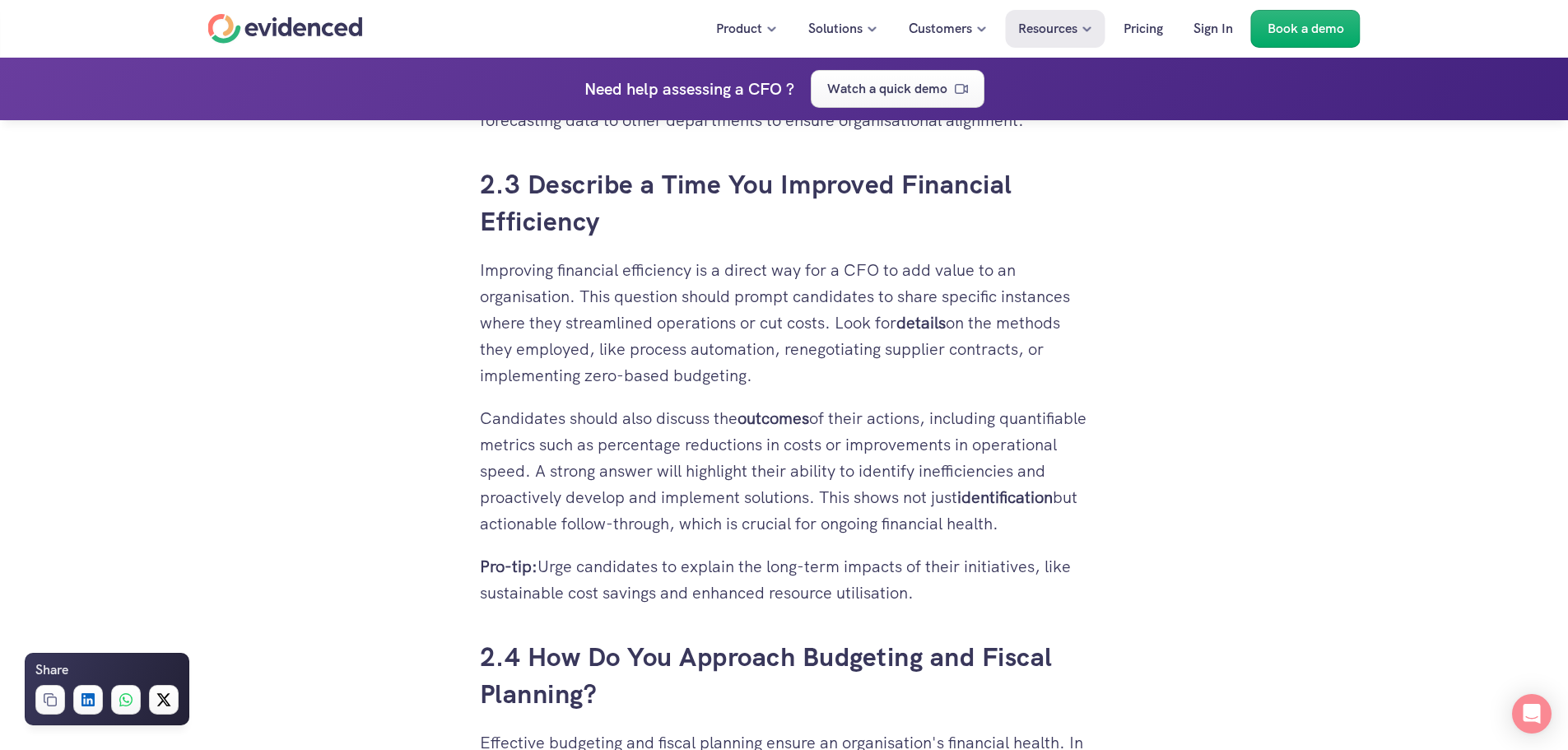
scroll to position [3787, 0]
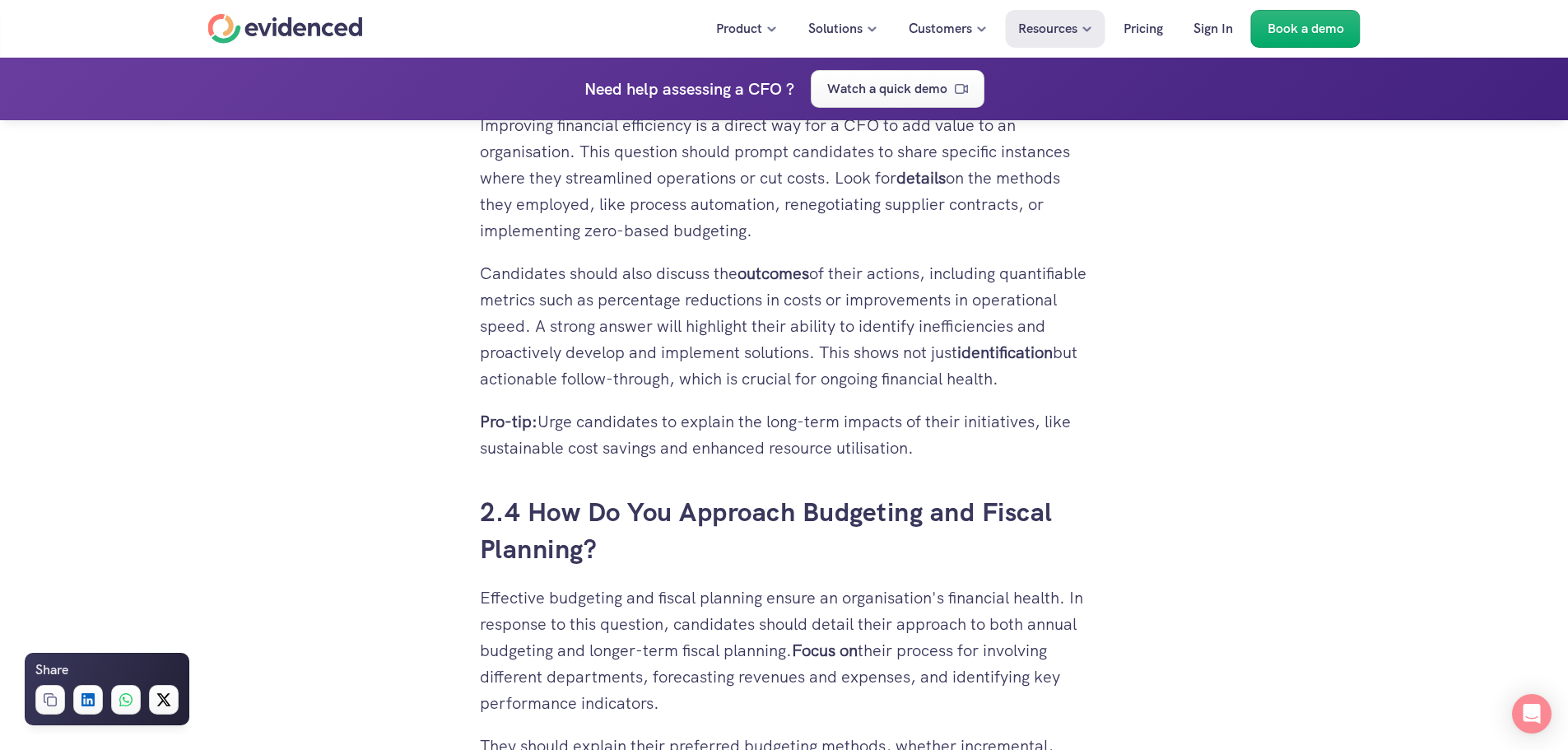
drag, startPoint x: 730, startPoint y: 286, endPoint x: 823, endPoint y: 307, distance: 95.3
click at [823, 307] on p "Candidates should also discuss the outcomes of their actions, including quantif…" at bounding box center [785, 325] width 609 height 132
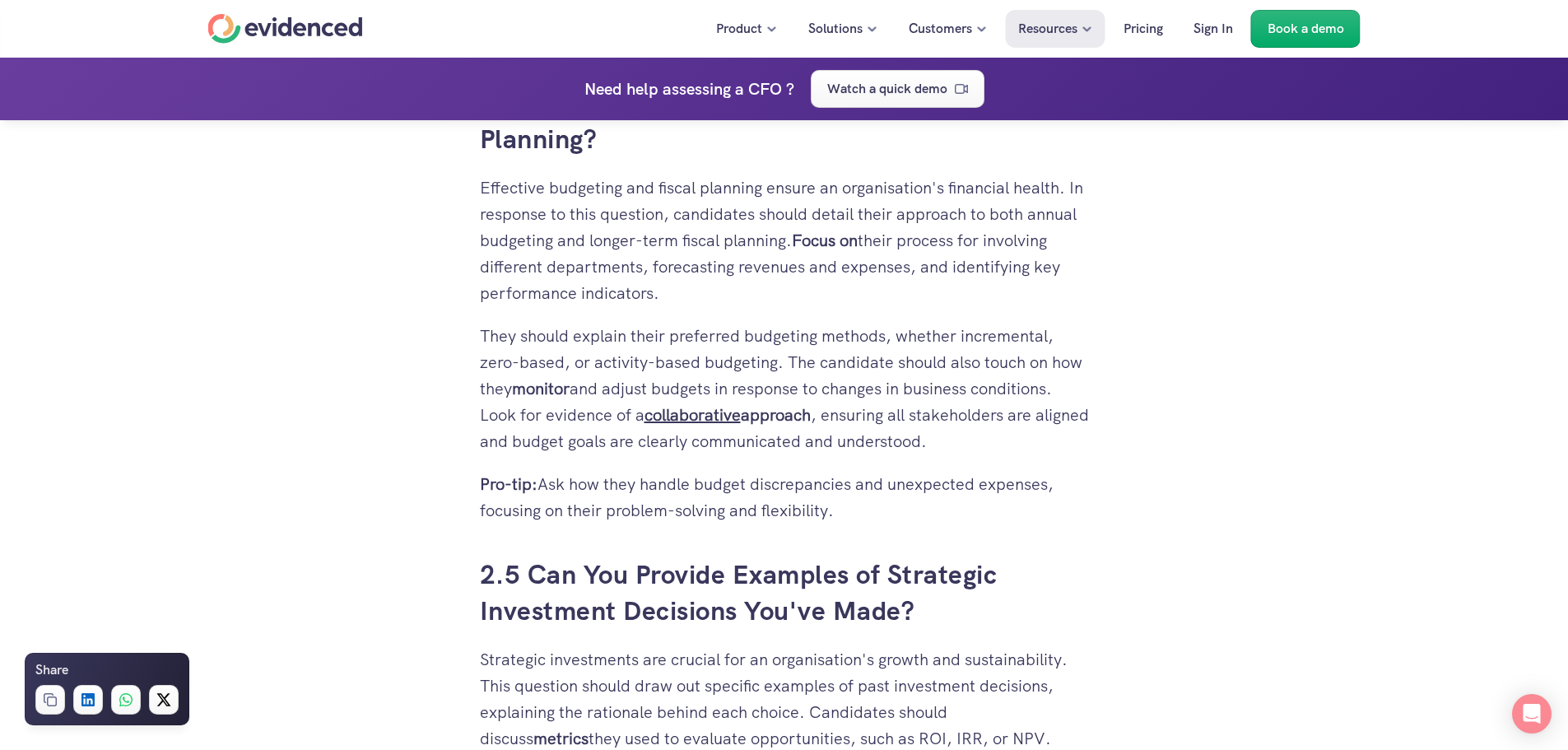
scroll to position [4199, 0]
drag, startPoint x: 578, startPoint y: 204, endPoint x: 662, endPoint y: 309, distance: 134.5
click at [662, 305] on p "Effective budgeting and fiscal planning ensure an organisation's financial heal…" at bounding box center [785, 238] width 609 height 132
drag, startPoint x: 657, startPoint y: 685, endPoint x: 1056, endPoint y: 690, distance: 399.0
click at [1056, 690] on p "Strategic investments are crucial for an organisation's growth and sustainabili…" at bounding box center [785, 724] width 609 height 158
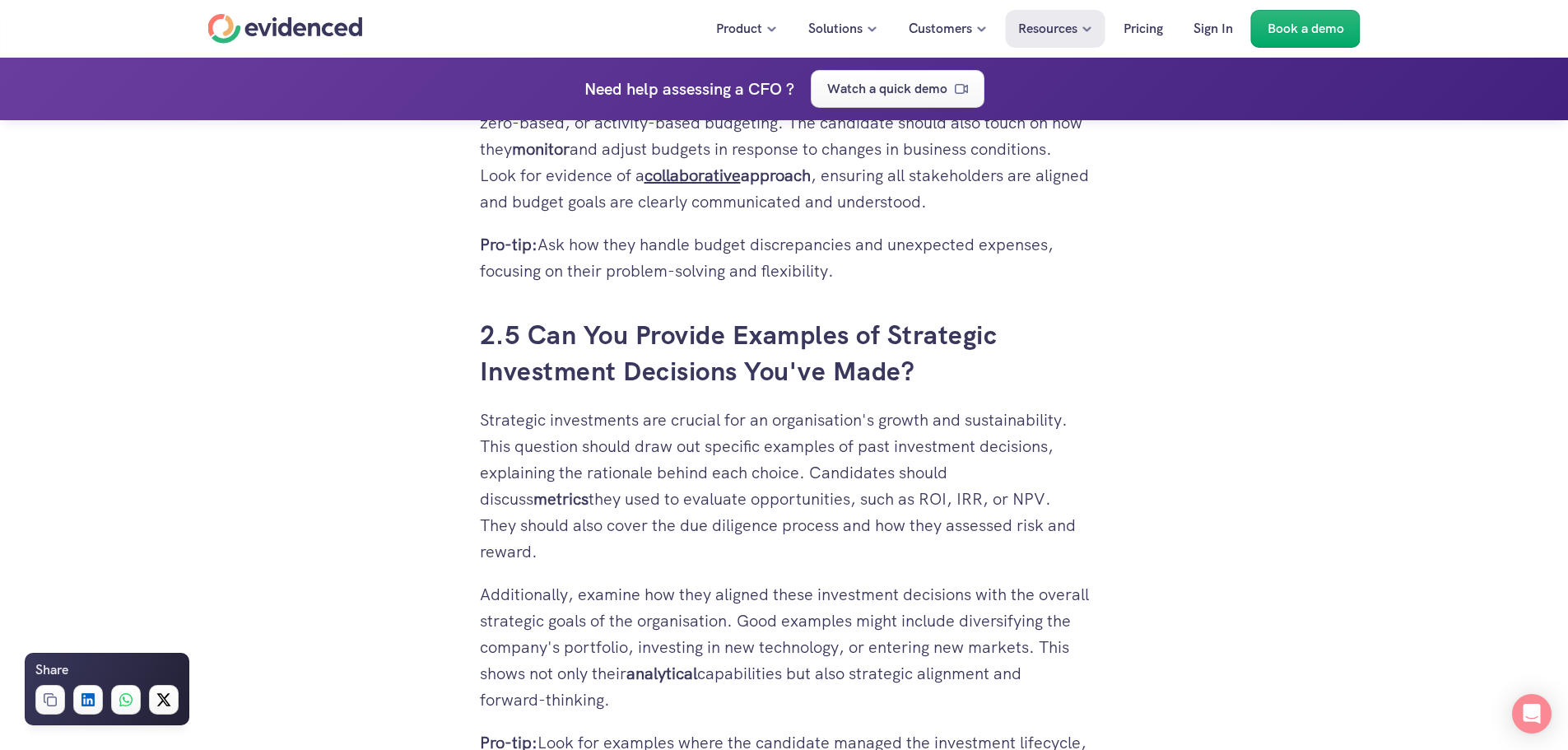
scroll to position [4445, 0]
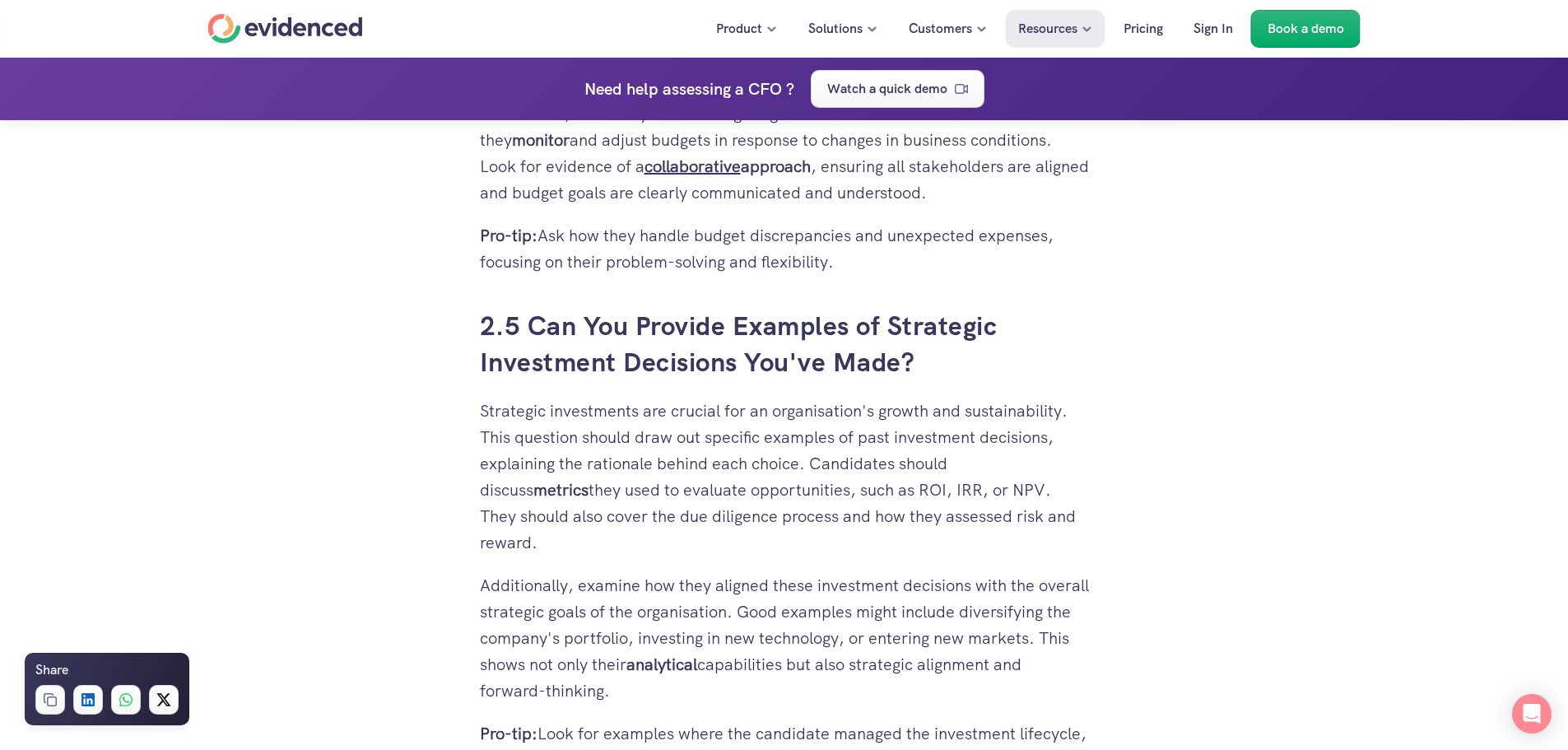
drag, startPoint x: 521, startPoint y: 594, endPoint x: 1084, endPoint y: 583, distance: 563.1
click at [1084, 583] on p "Additionally, examine how they aligned these investment decisions with the over…" at bounding box center [785, 637] width 609 height 132
drag, startPoint x: 483, startPoint y: 643, endPoint x: 657, endPoint y: 642, distance: 174.0
click at [657, 642] on p "Additionally, examine how they aligned these investment decisions with the over…" at bounding box center [785, 637] width 609 height 132
drag, startPoint x: 541, startPoint y: 669, endPoint x: 471, endPoint y: 594, distance: 102.6
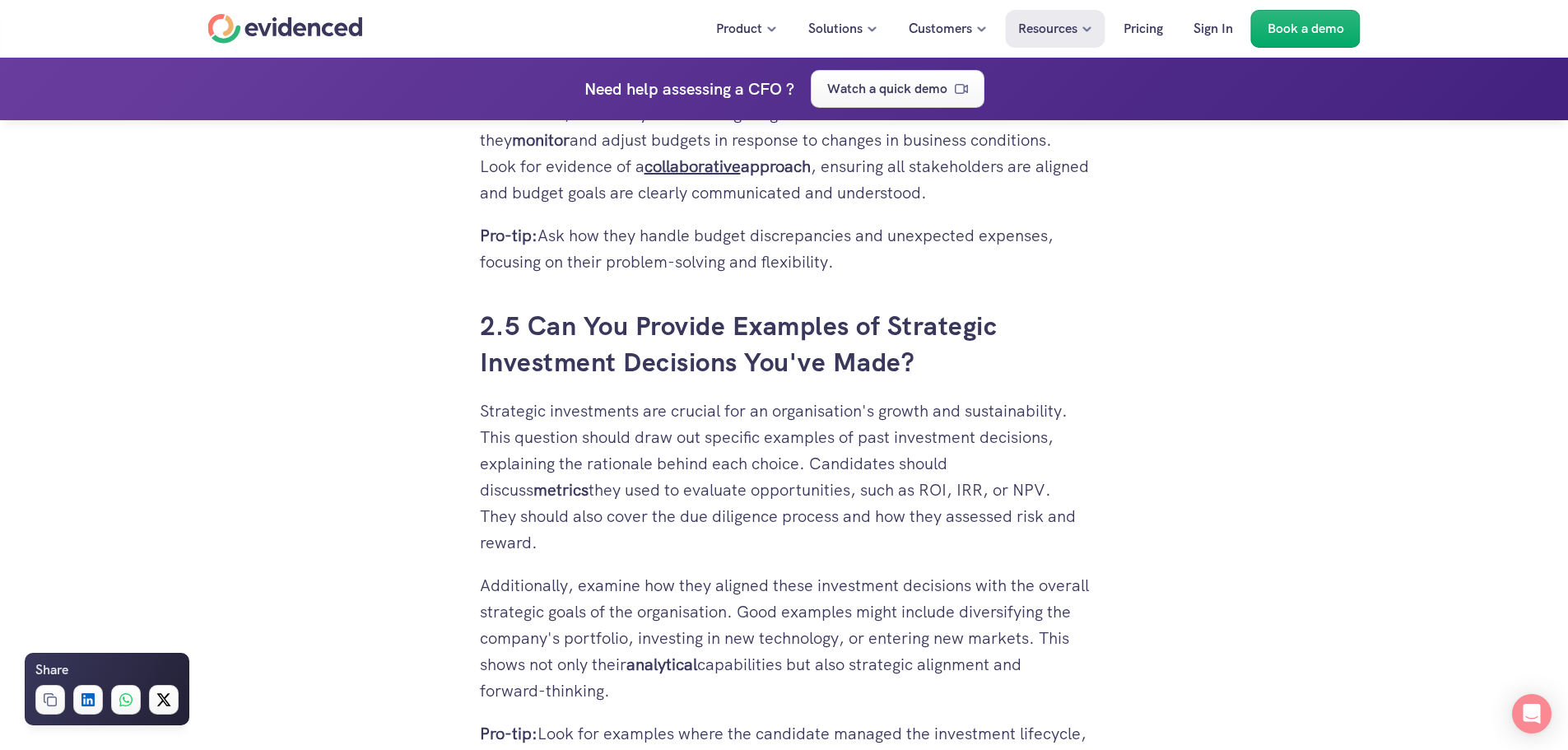
click at [560, 629] on p "Additionally, examine how they aligned these investment decisions with the over…" at bounding box center [785, 637] width 609 height 132
drag, startPoint x: 479, startPoint y: 639, endPoint x: 733, endPoint y: 629, distance: 254.2
click at [712, 692] on p "Additionally, examine how they aligned these investment decisions with the over…" at bounding box center [785, 637] width 609 height 132
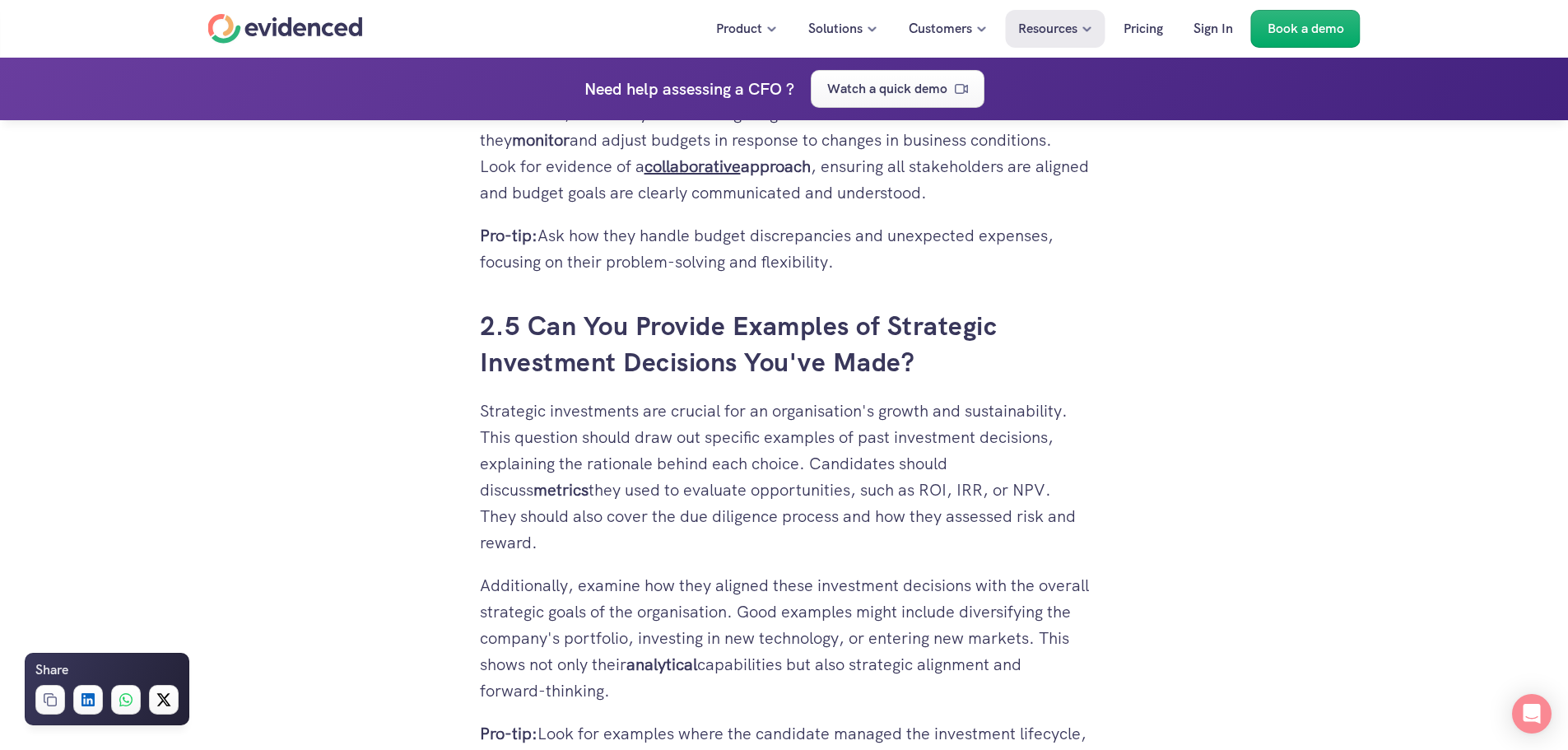
drag, startPoint x: 712, startPoint y: 692, endPoint x: 483, endPoint y: 585, distance: 252.8
click at [483, 585] on p "Additionally, examine how they aligned these investment decisions with the over…" at bounding box center [785, 637] width 609 height 132
click at [623, 651] on p "Additionally, examine how they aligned these investment decisions with the over…" at bounding box center [785, 637] width 609 height 132
click at [717, 675] on p "Additionally, examine how they aligned these investment decisions with the over…" at bounding box center [785, 637] width 609 height 132
click at [708, 694] on p "Additionally, examine how they aligned these investment decisions with the over…" at bounding box center [785, 637] width 609 height 132
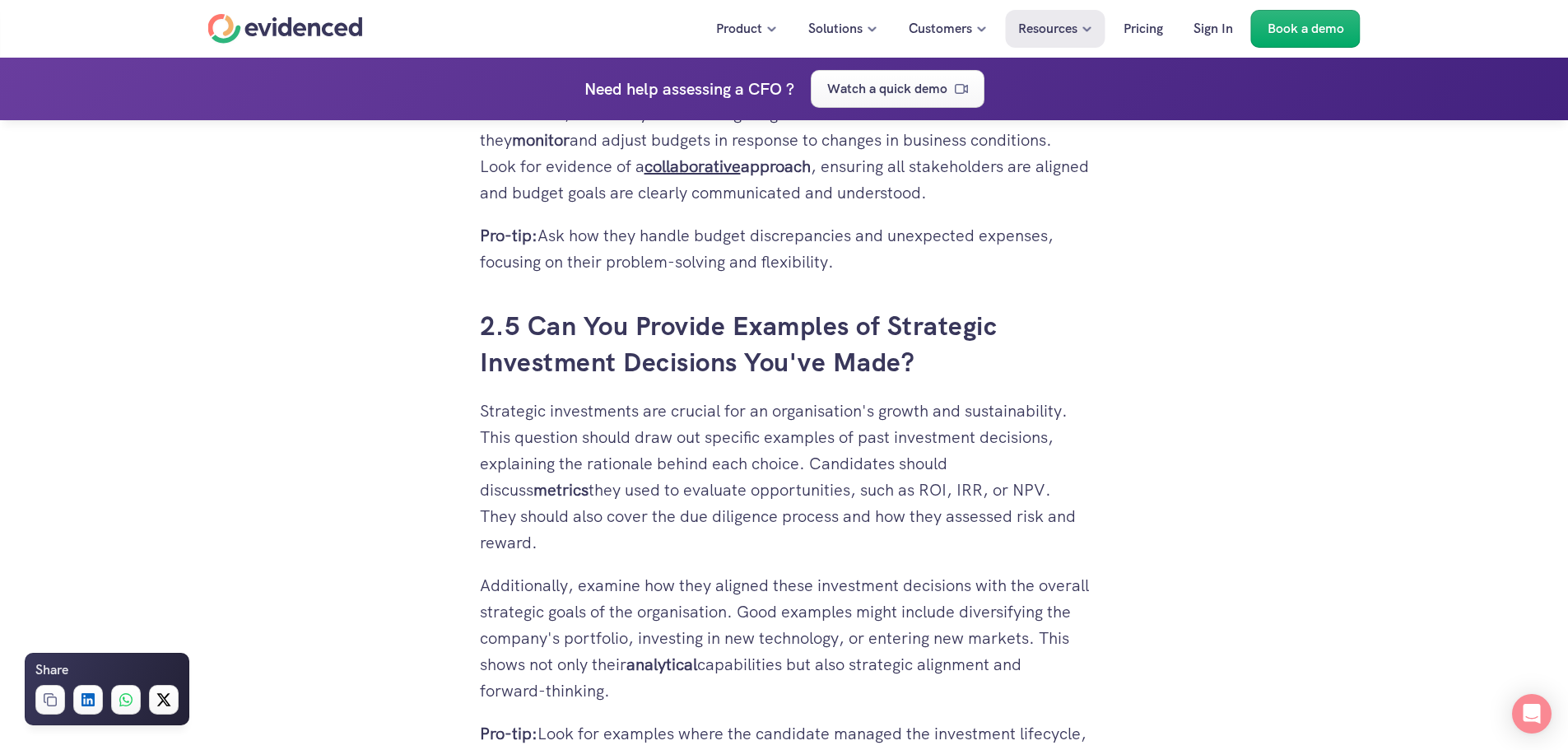
click at [531, 603] on p "Additionally, examine how they aligned these investment decisions with the over…" at bounding box center [785, 637] width 609 height 132
drag, startPoint x: 485, startPoint y: 584, endPoint x: 802, endPoint y: 683, distance: 332.1
click at [802, 683] on p "Additionally, examine how they aligned these investment decisions with the over…" at bounding box center [785, 637] width 609 height 132
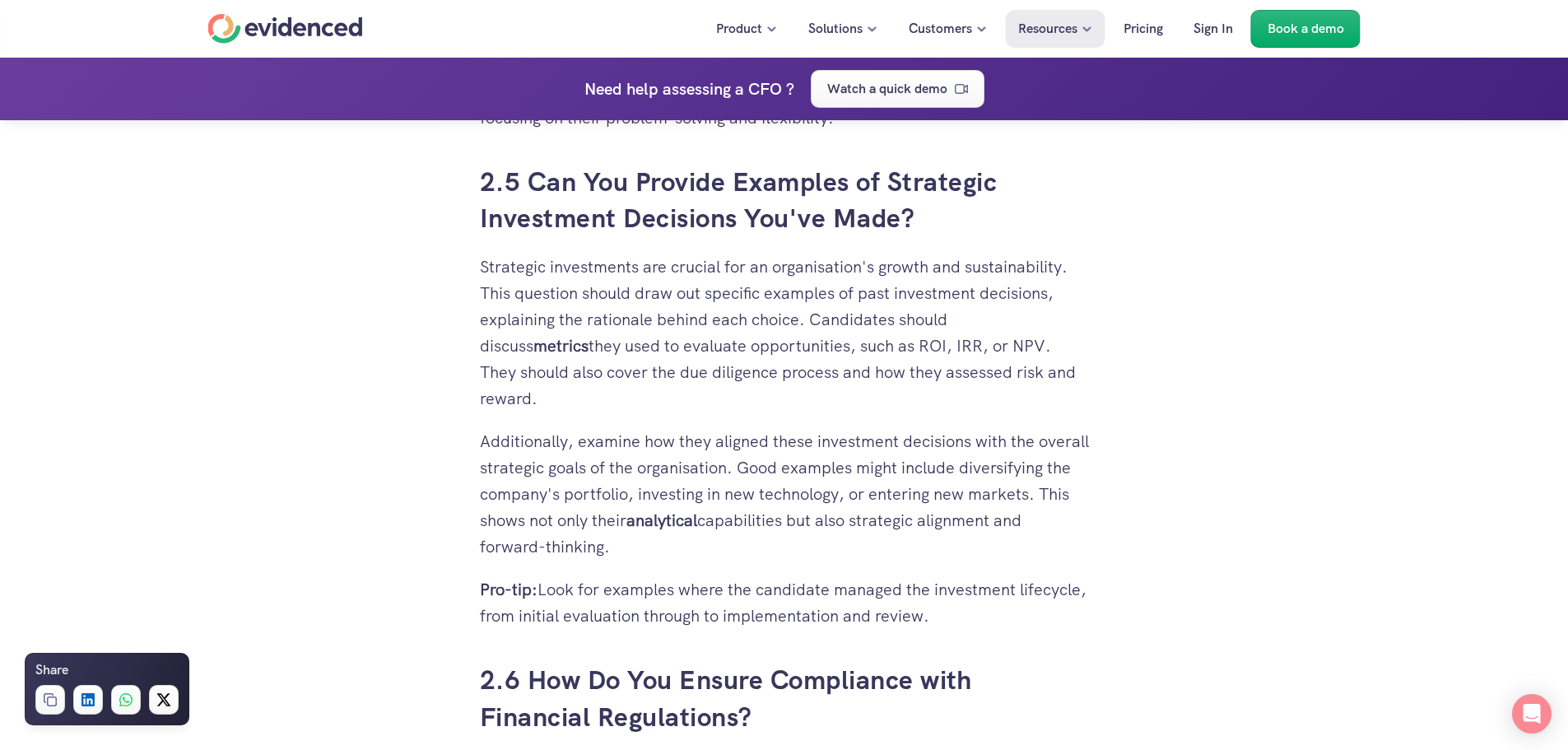
scroll to position [4610, 0]
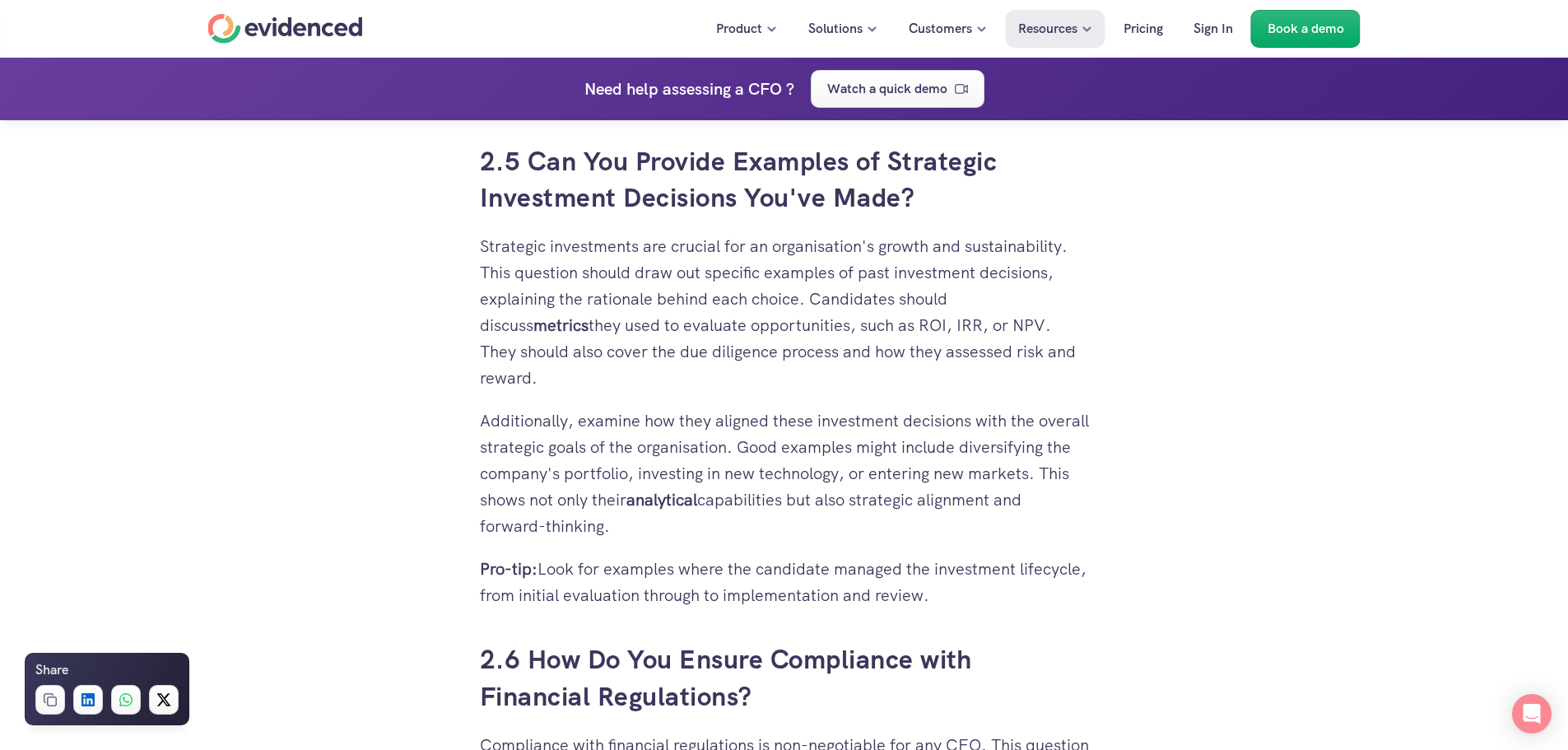
drag, startPoint x: 989, startPoint y: 596, endPoint x: 474, endPoint y: 566, distance: 515.9
click at [474, 566] on div "Hiring the perfect Chief Financial Officer (CFO) can be a daunting task. You're…" at bounding box center [785, 702] width 642 height 9669
click at [984, 472] on p "Additionally, examine how they aligned these investment decisions with the over…" at bounding box center [785, 473] width 609 height 132
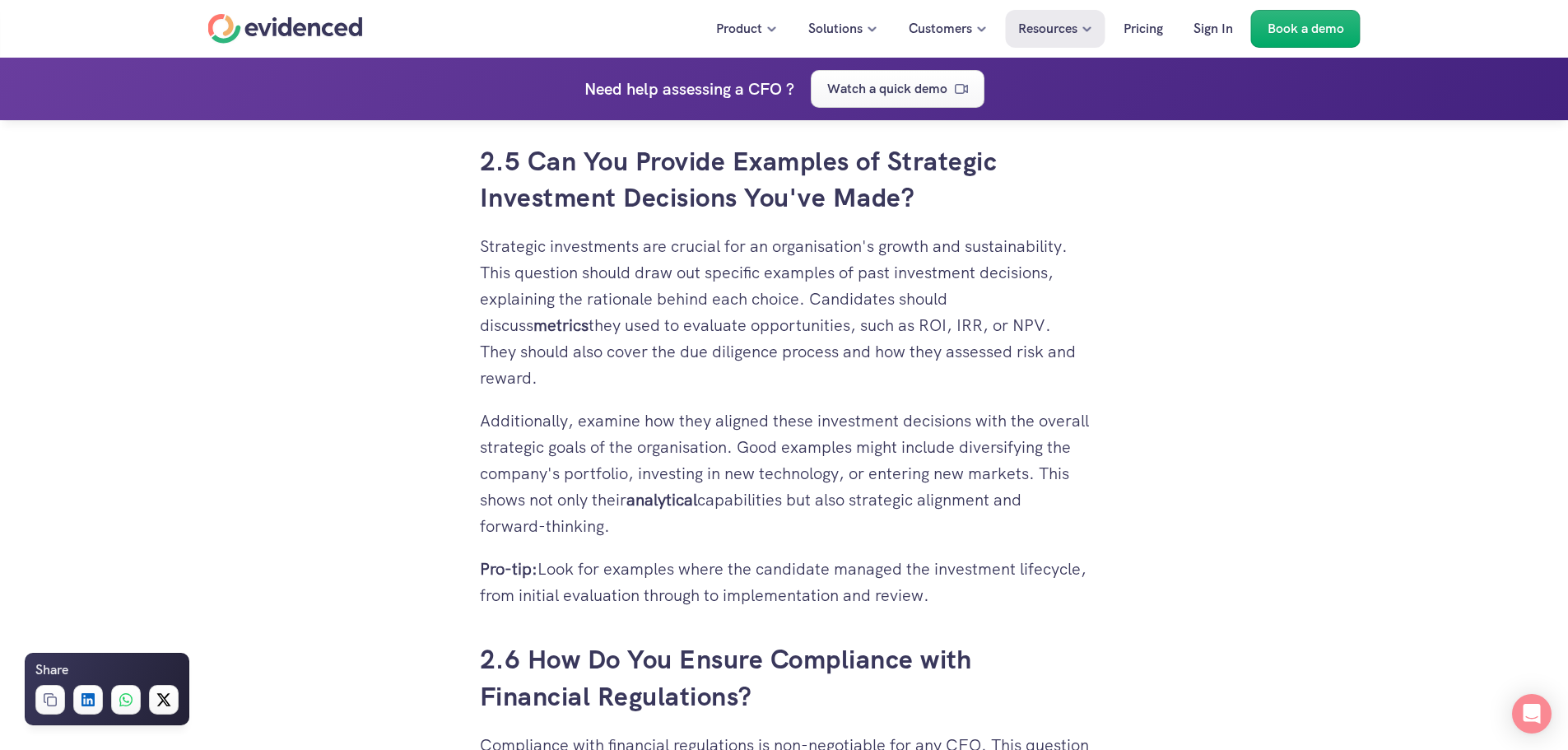
click at [984, 472] on p "Additionally, examine how they aligned these investment decisions with the over…" at bounding box center [785, 473] width 609 height 132
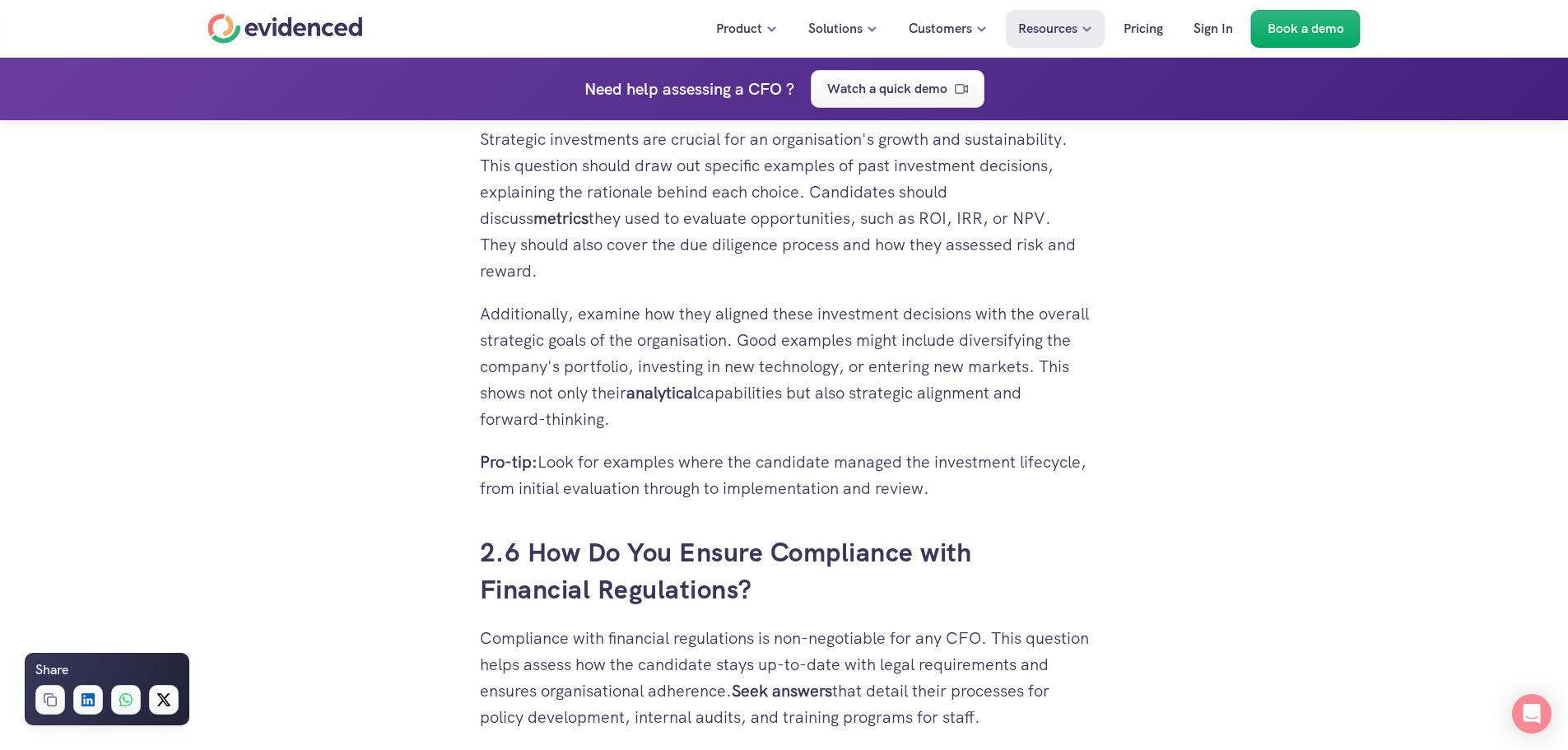
scroll to position [4940, 0]
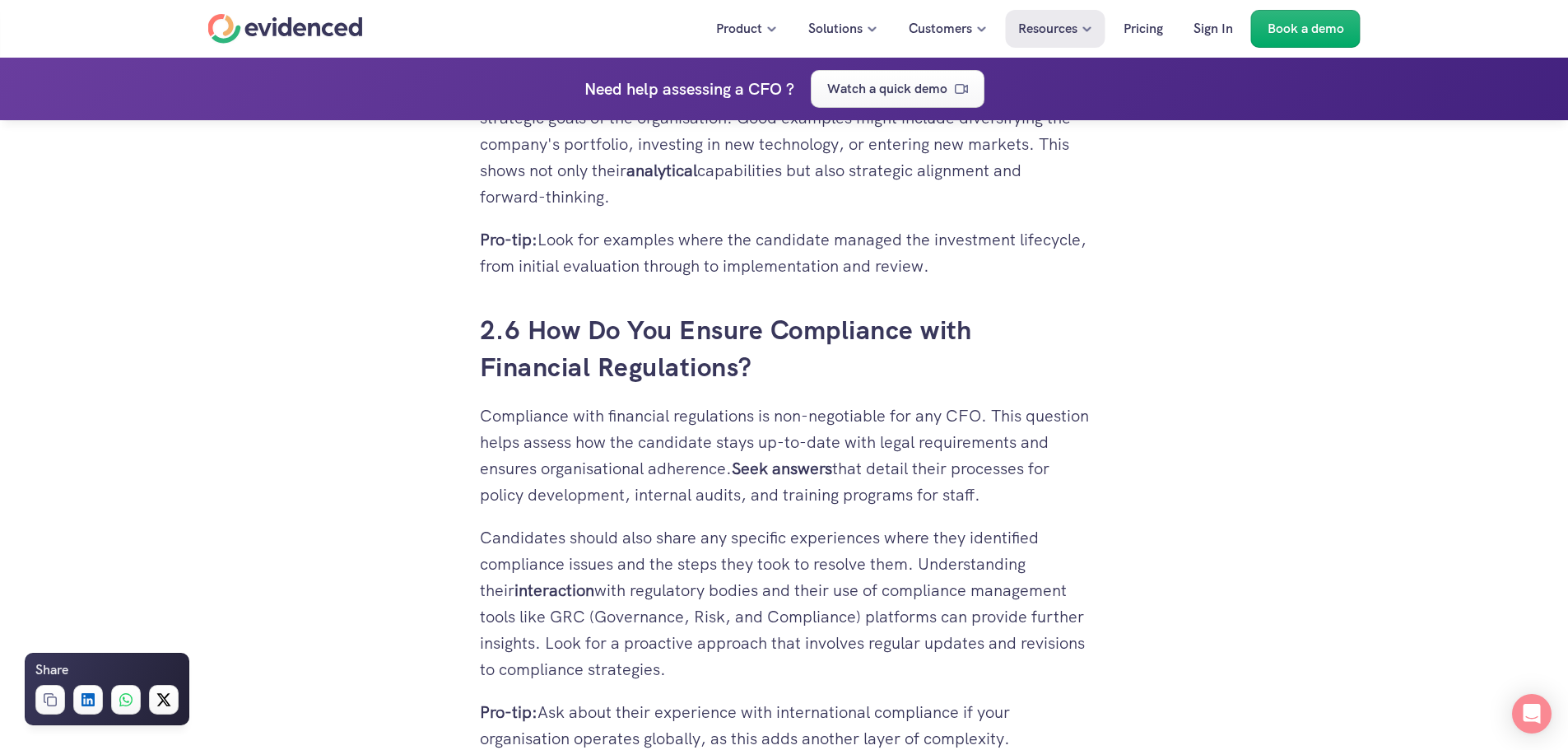
drag, startPoint x: 564, startPoint y: 615, endPoint x: 815, endPoint y: 608, distance: 251.1
click at [815, 608] on p "Candidates should also share any specific experiences where they identified com…" at bounding box center [785, 603] width 609 height 158
click at [695, 643] on p "Candidates should also share any specific experiences where they identified com…" at bounding box center [785, 603] width 609 height 158
drag, startPoint x: 660, startPoint y: 613, endPoint x: 813, endPoint y: 624, distance: 153.4
click at [813, 624] on p "Candidates should also share any specific experiences where they identified com…" at bounding box center [785, 603] width 609 height 158
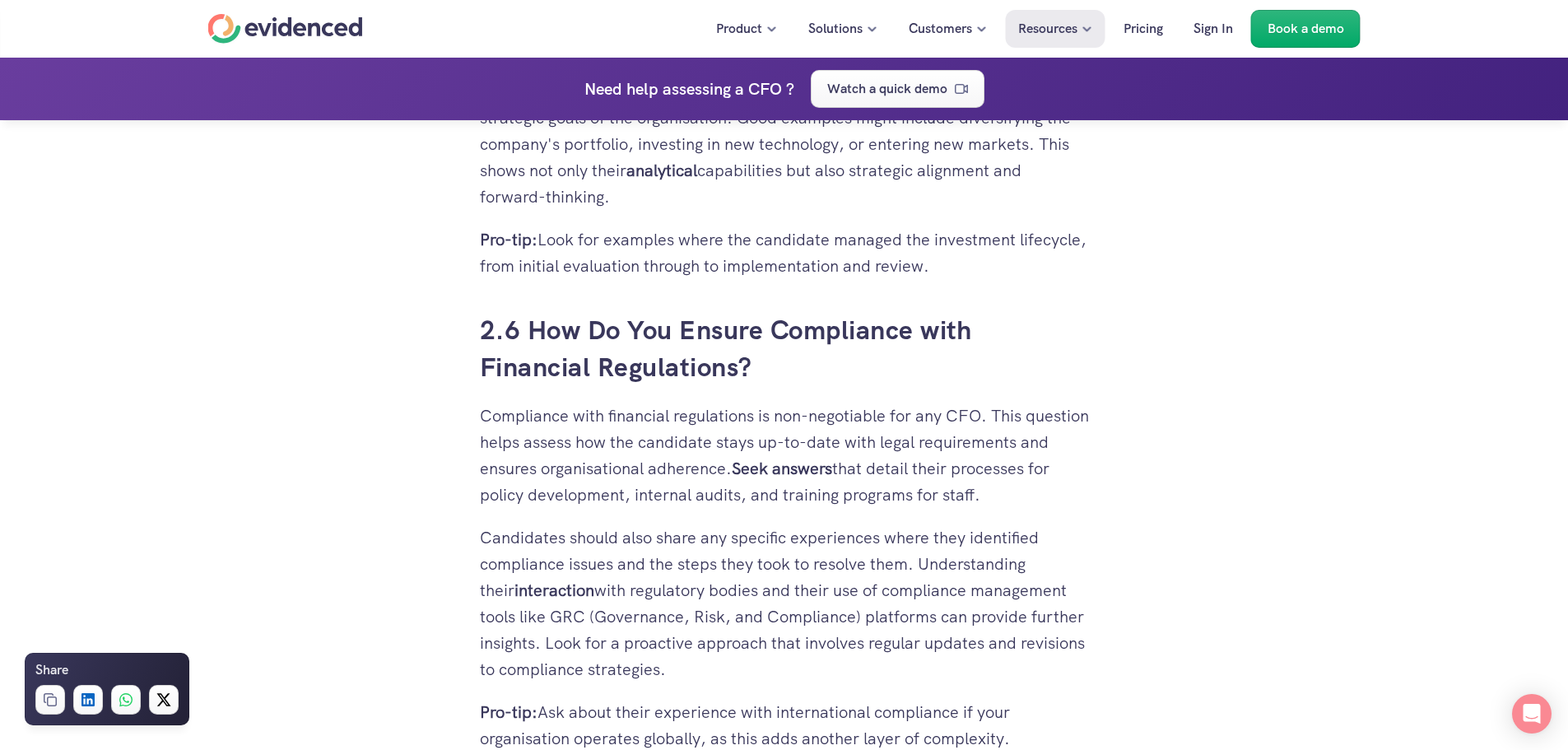
scroll to position [5022, 0]
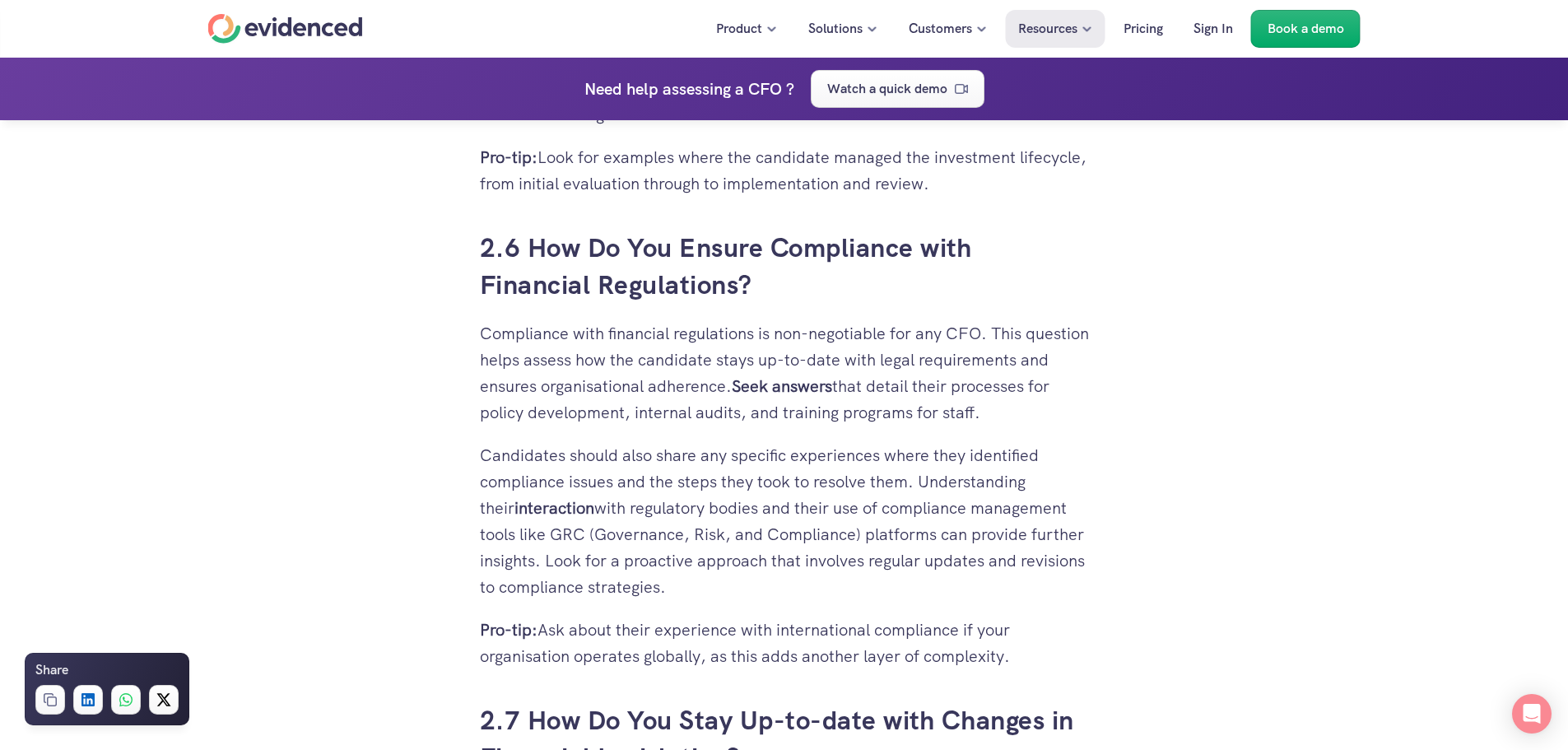
drag, startPoint x: 772, startPoint y: 632, endPoint x: 1036, endPoint y: 638, distance: 264.1
click at [1036, 638] on p "Pro-tip: Ask about their experience with international compliance if your organ…" at bounding box center [785, 643] width 609 height 53
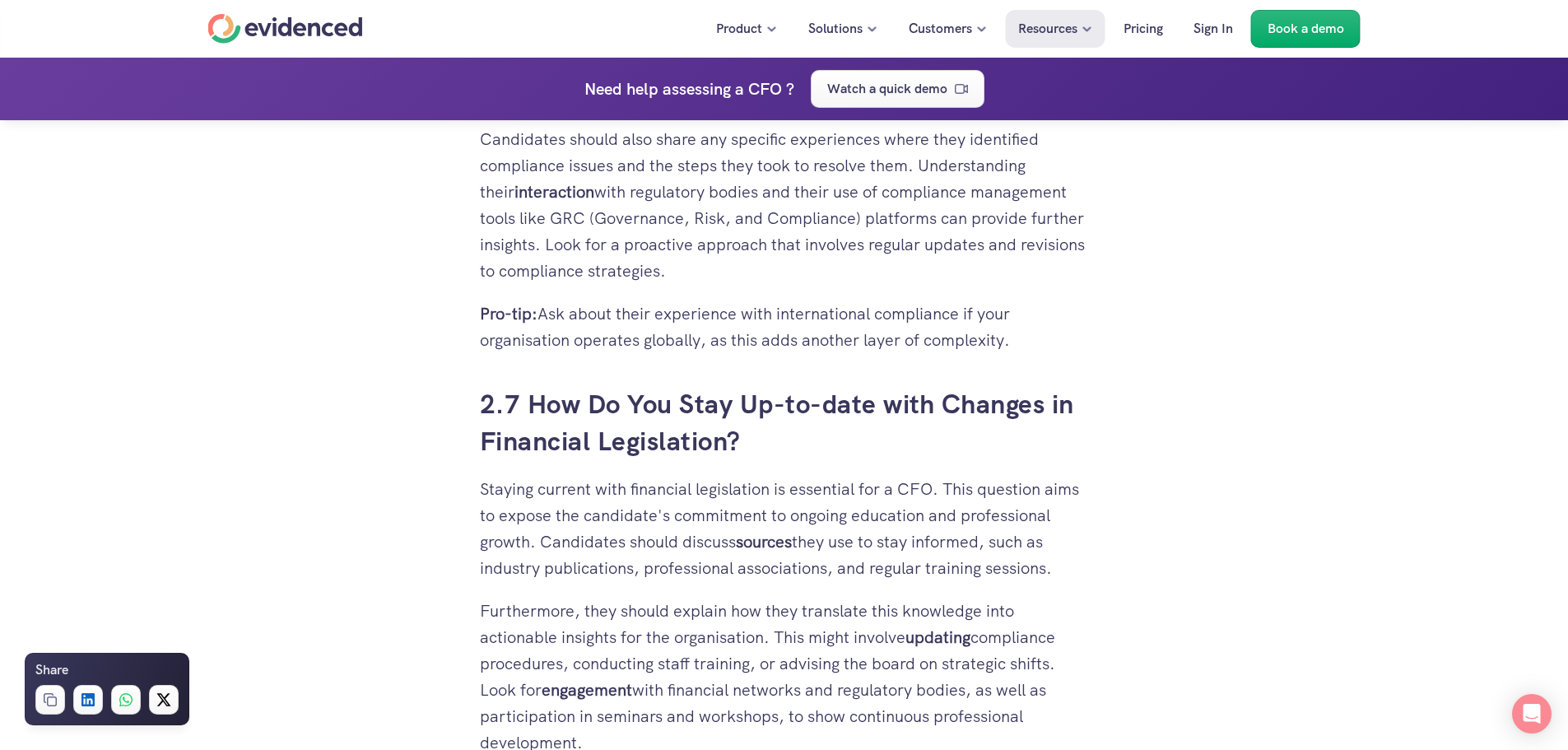
scroll to position [5351, 0]
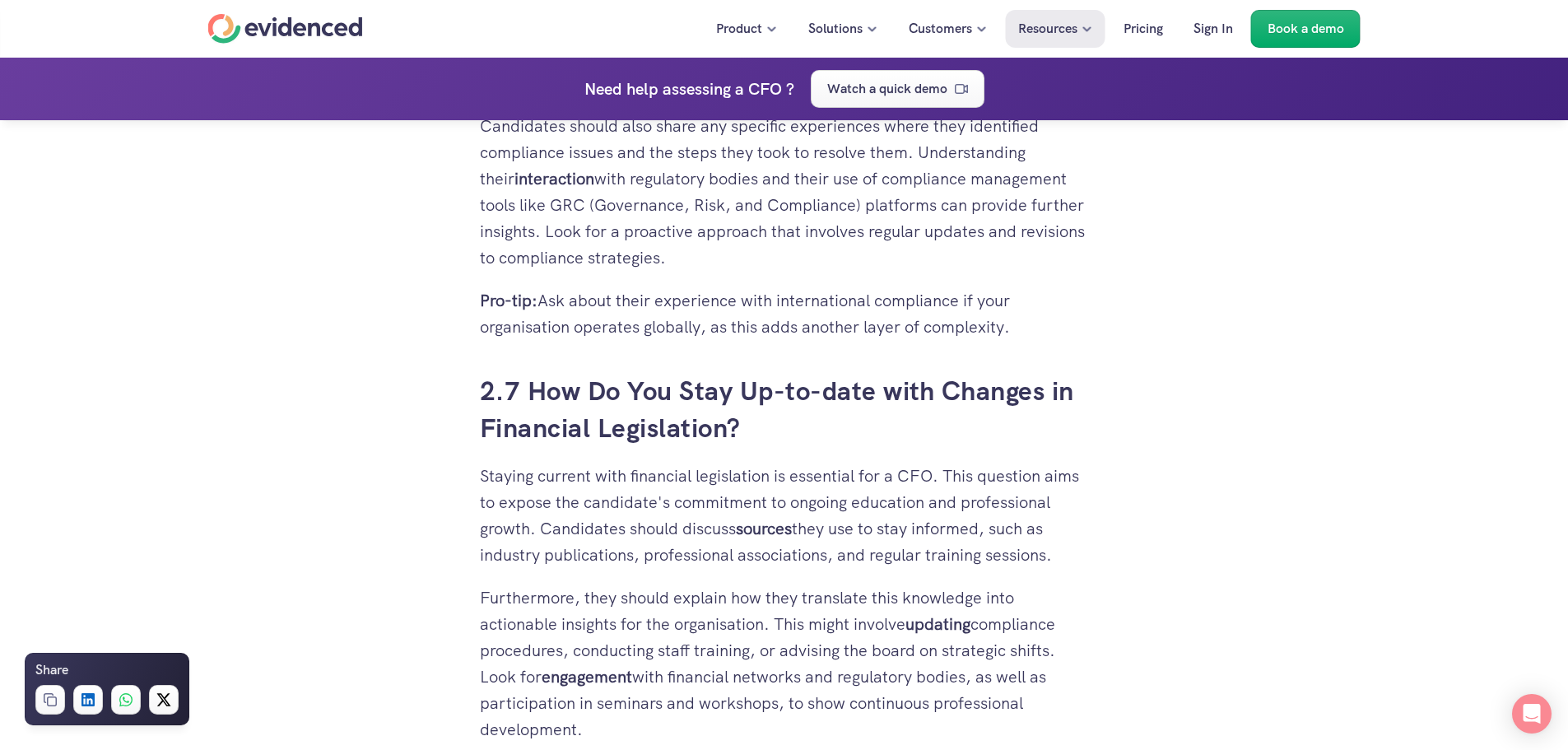
drag, startPoint x: 603, startPoint y: 532, endPoint x: 1041, endPoint y: 547, distance: 438.3
click at [1041, 547] on p "Staying current with financial legislation is essential for a CFO. This questio…" at bounding box center [785, 515] width 609 height 105
drag, startPoint x: 567, startPoint y: 732, endPoint x: 477, endPoint y: 666, distance: 111.6
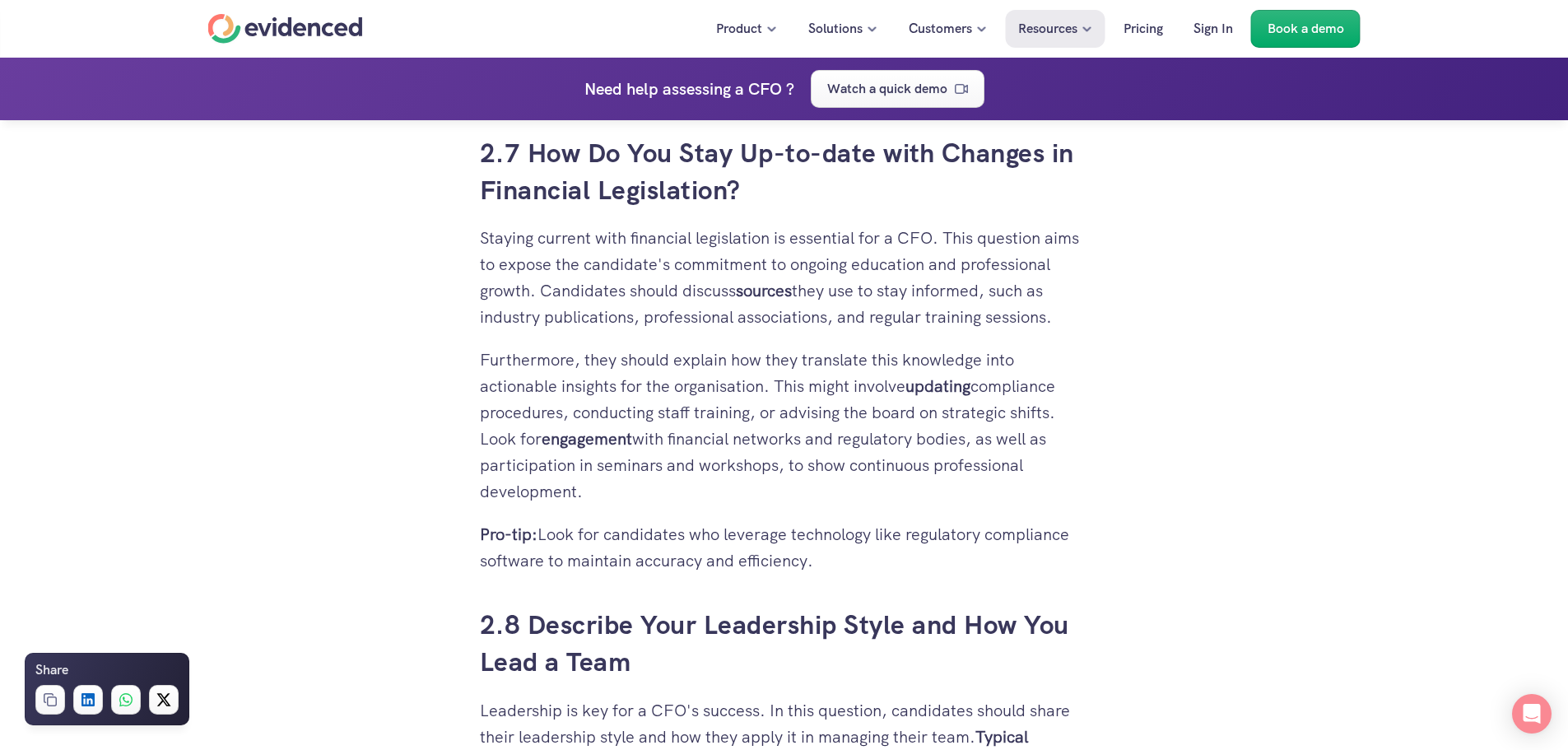
scroll to position [5762, 0]
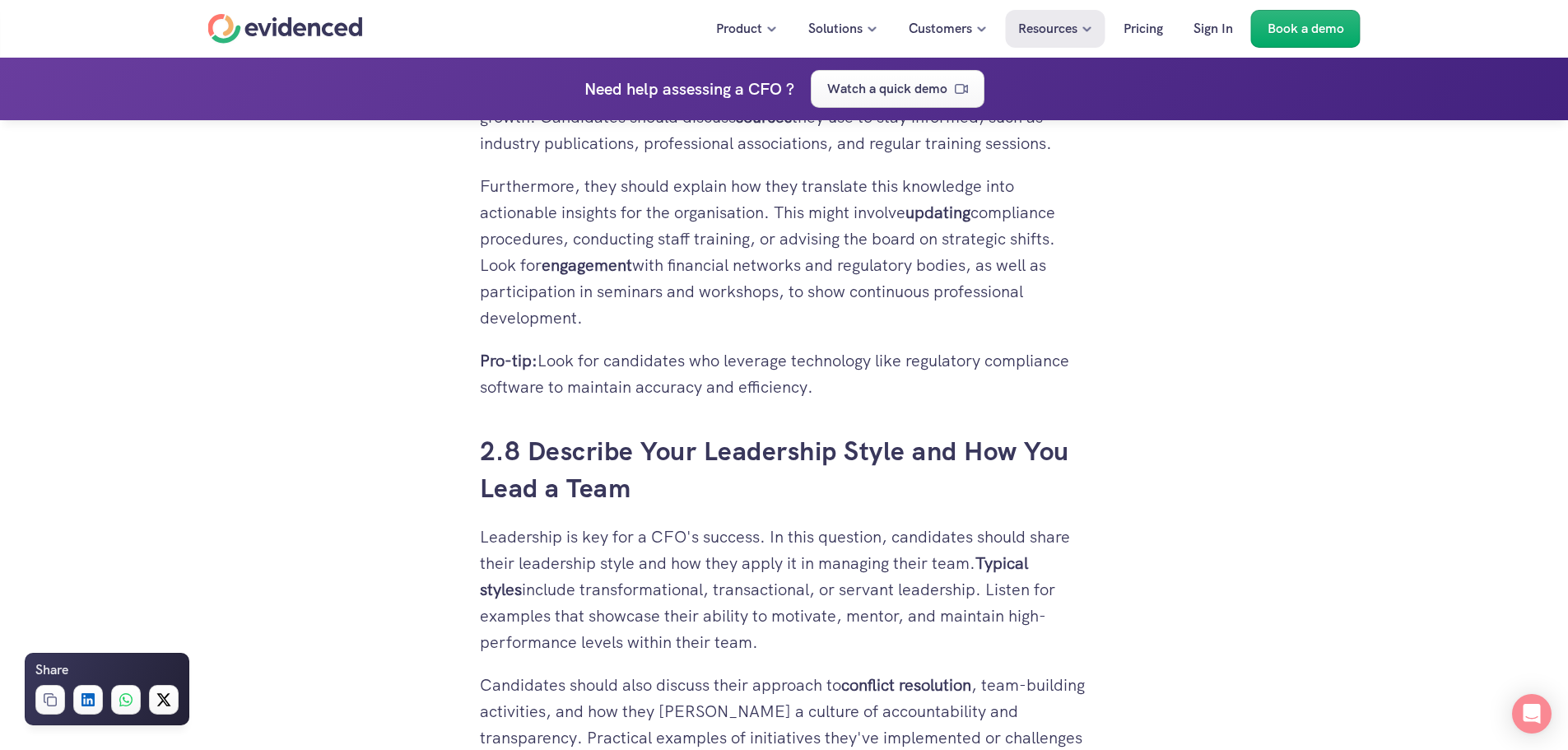
drag, startPoint x: 526, startPoint y: 594, endPoint x: 1091, endPoint y: 611, distance: 565.3
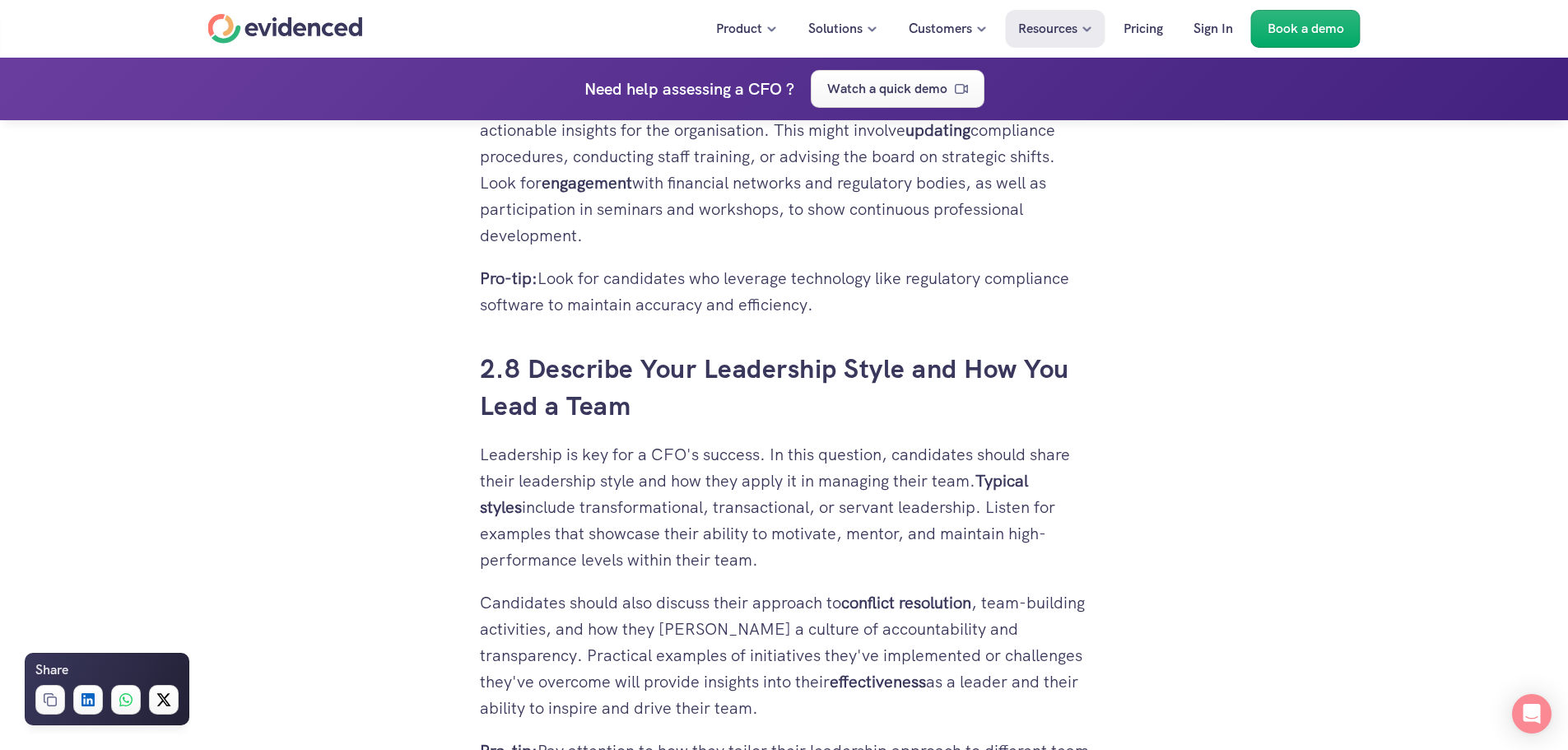
scroll to position [5927, 0]
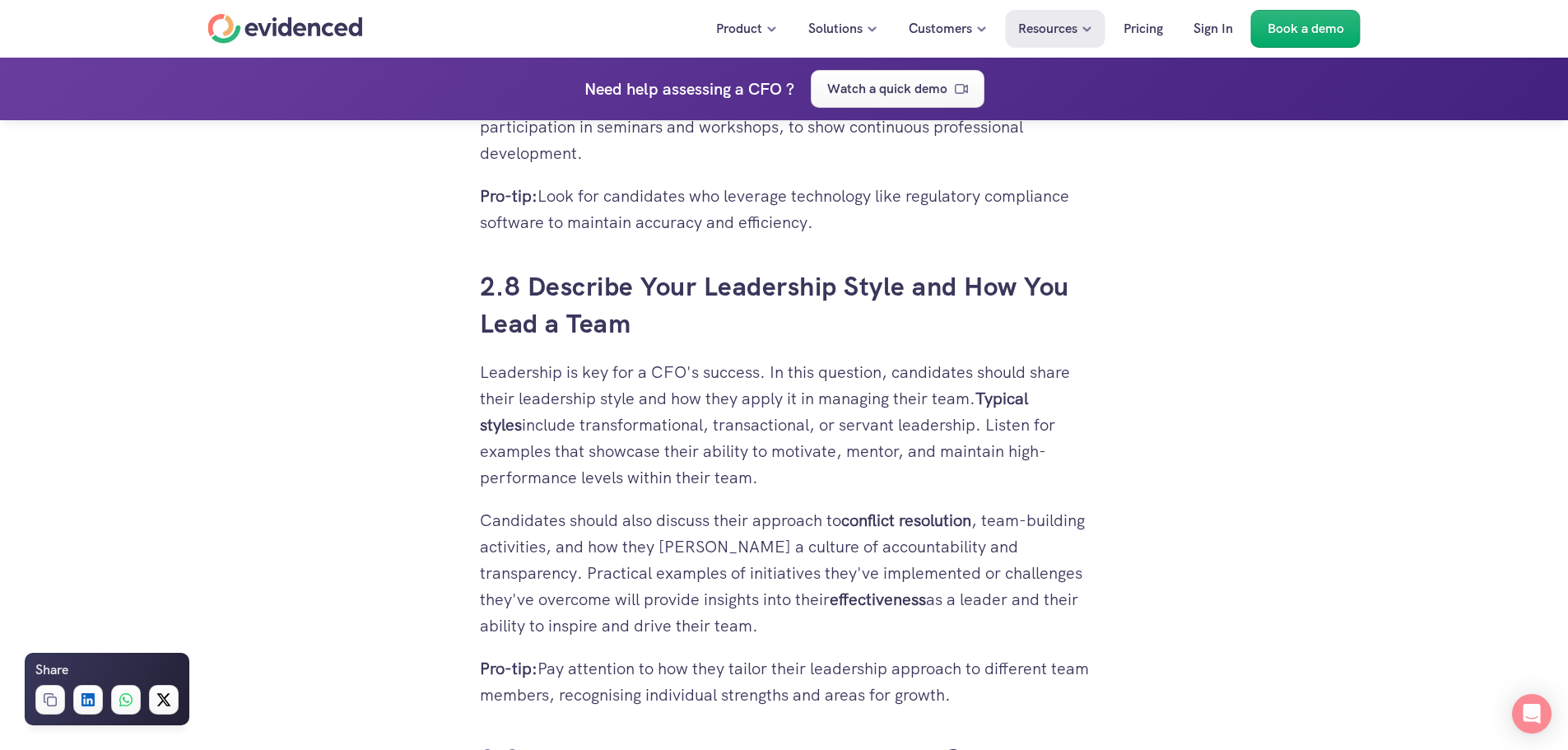
drag, startPoint x: 887, startPoint y: 522, endPoint x: 662, endPoint y: 546, distance: 226.3
click at [662, 546] on p "Candidates should also discuss their approach to conflict resolution , team-bui…" at bounding box center [785, 573] width 609 height 132
drag, startPoint x: 646, startPoint y: 584, endPoint x: 803, endPoint y: 623, distance: 161.8
click at [803, 623] on p "Candidates should also discuss their approach to conflict resolution , team-bui…" at bounding box center [785, 573] width 609 height 132
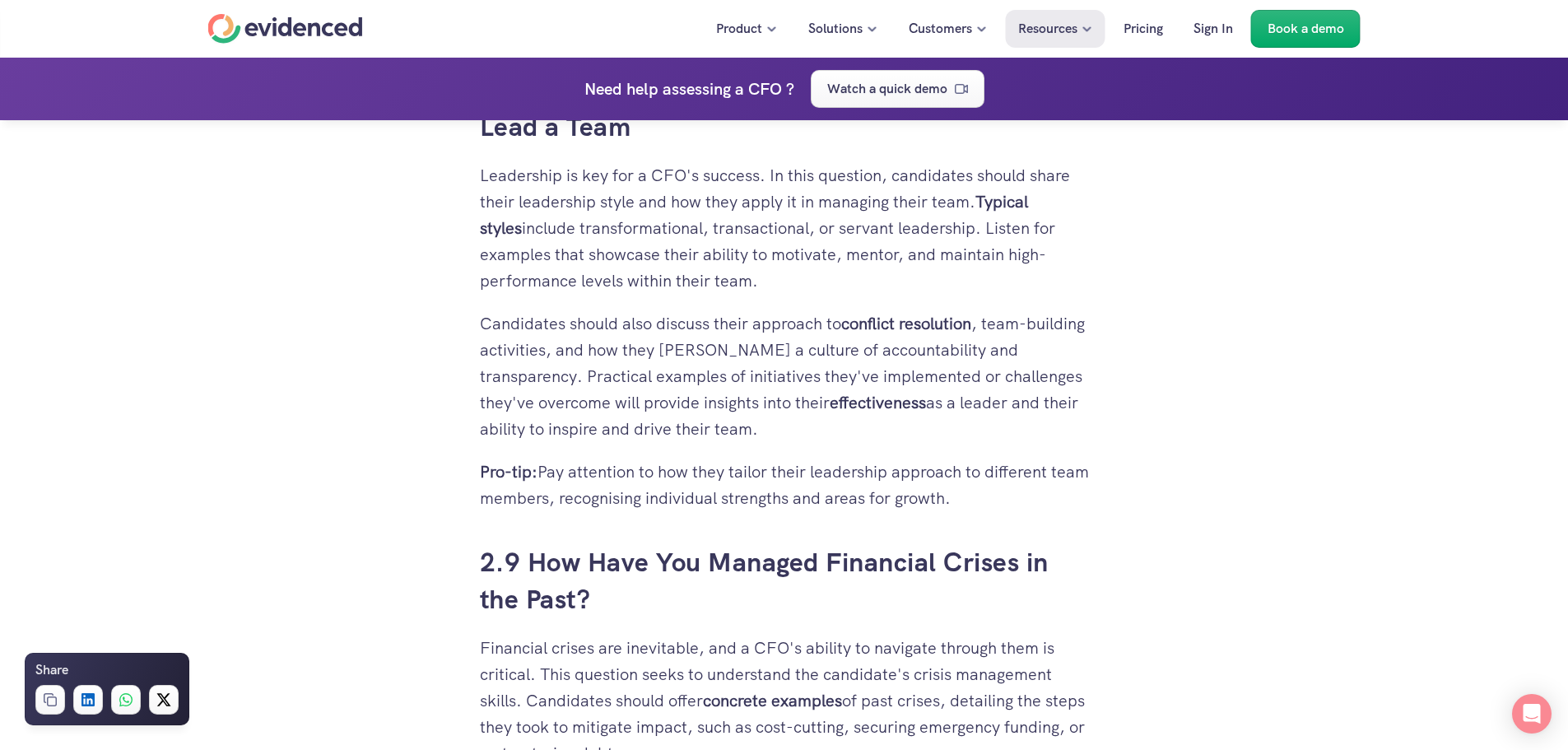
scroll to position [6174, 0]
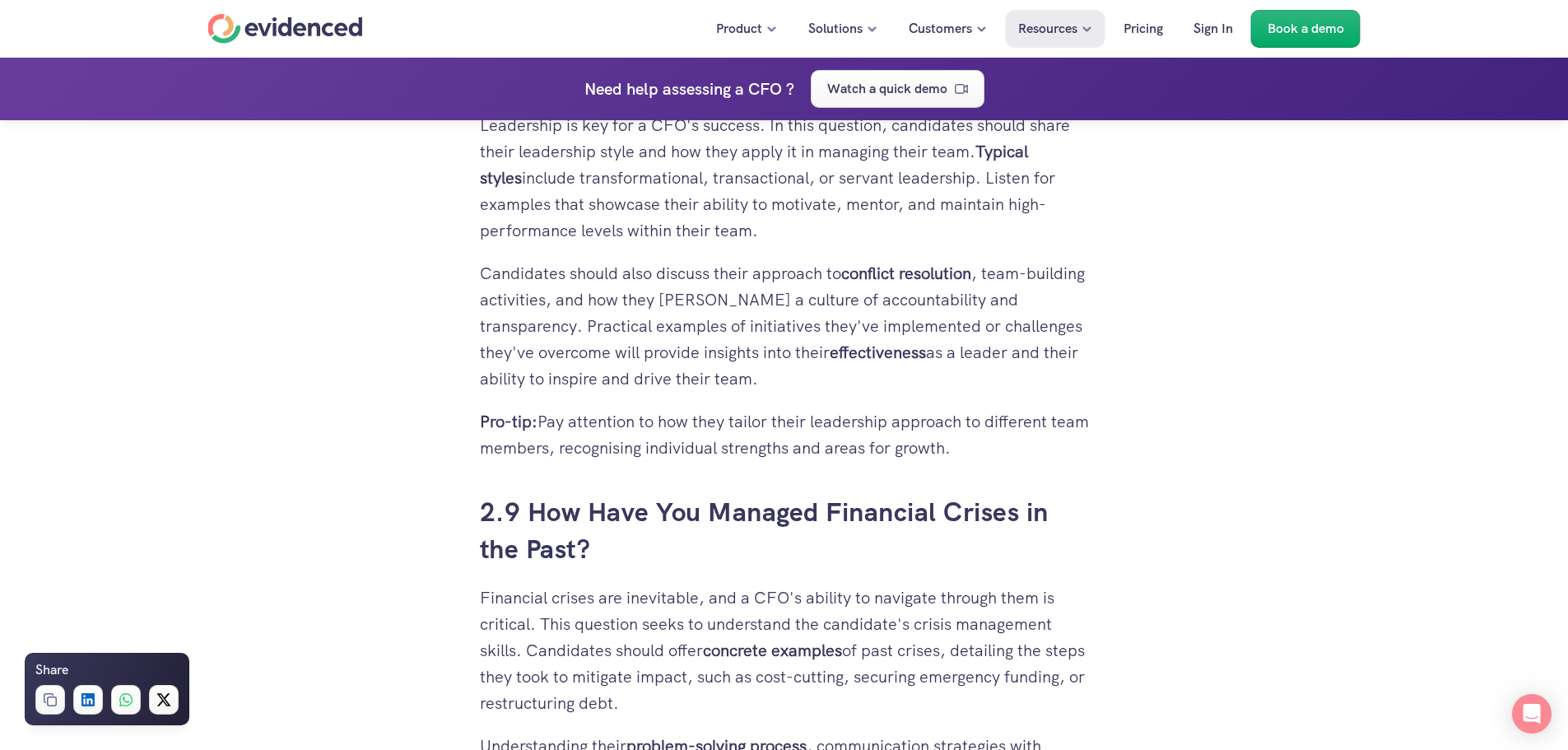
drag, startPoint x: 608, startPoint y: 627, endPoint x: 1097, endPoint y: 640, distance: 489.2
click at [727, 684] on p "Financial crises are inevitable, and a CFO's ability to navigate through them i…" at bounding box center [785, 650] width 609 height 132
drag, startPoint x: 661, startPoint y: 682, endPoint x: 897, endPoint y: 698, distance: 236.5
click at [897, 698] on p "Financial crises are inevitable, and a CFO's ability to navigate through them i…" at bounding box center [785, 650] width 609 height 132
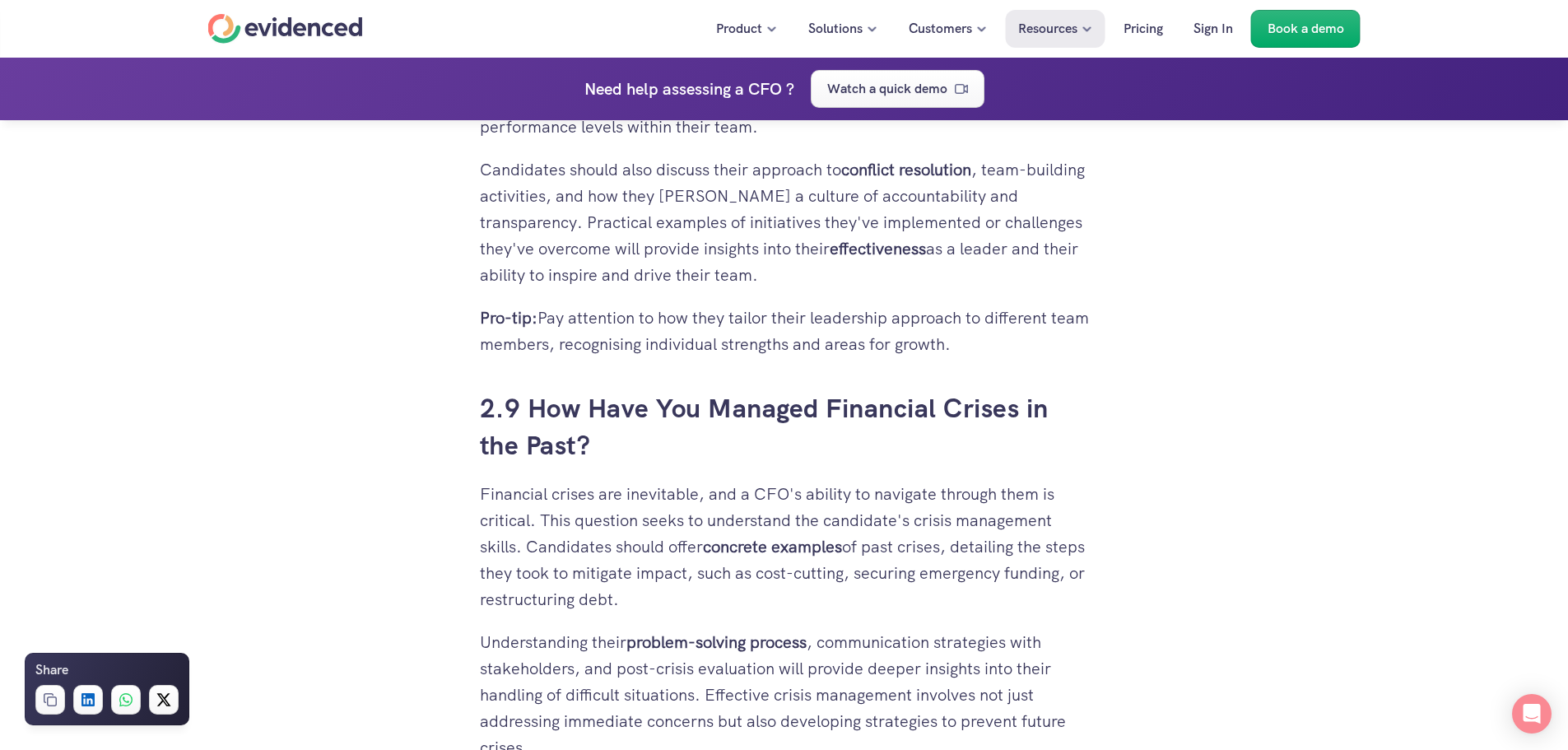
scroll to position [6421, 0]
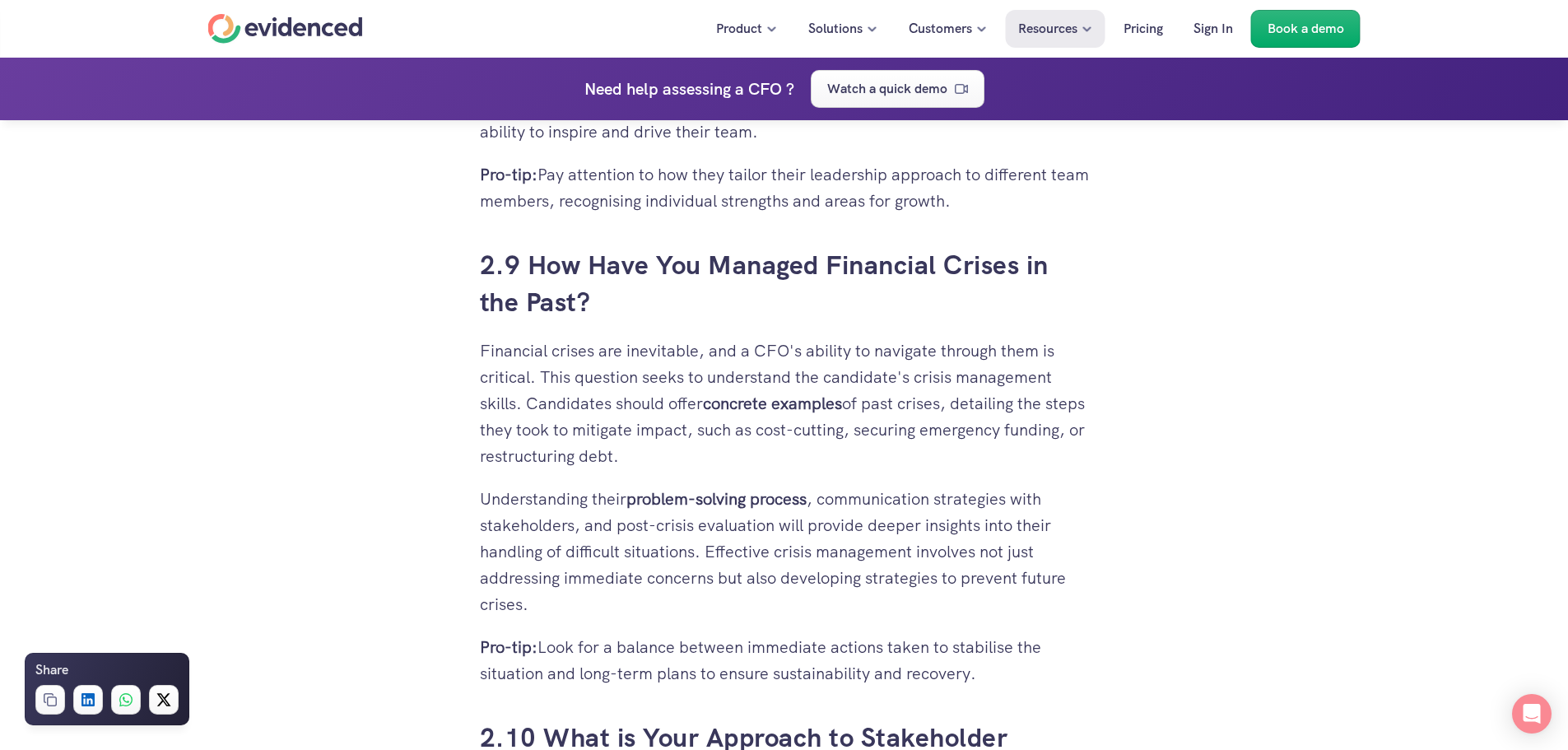
click at [681, 457] on p "Financial crises are inevitable, and a CFO's ability to navigate through them i…" at bounding box center [785, 403] width 609 height 132
drag, startPoint x: 693, startPoint y: 452, endPoint x: 544, endPoint y: 463, distance: 149.4
click at [544, 463] on p "Financial crises are inevitable, and a CFO's ability to navigate through them i…" at bounding box center [785, 403] width 609 height 132
drag, startPoint x: 800, startPoint y: 642, endPoint x: 841, endPoint y: 650, distance: 41.8
click at [841, 650] on p "Pro-tip: Look for a balance between immediate actions taken to stabilise the si…" at bounding box center [785, 661] width 609 height 53
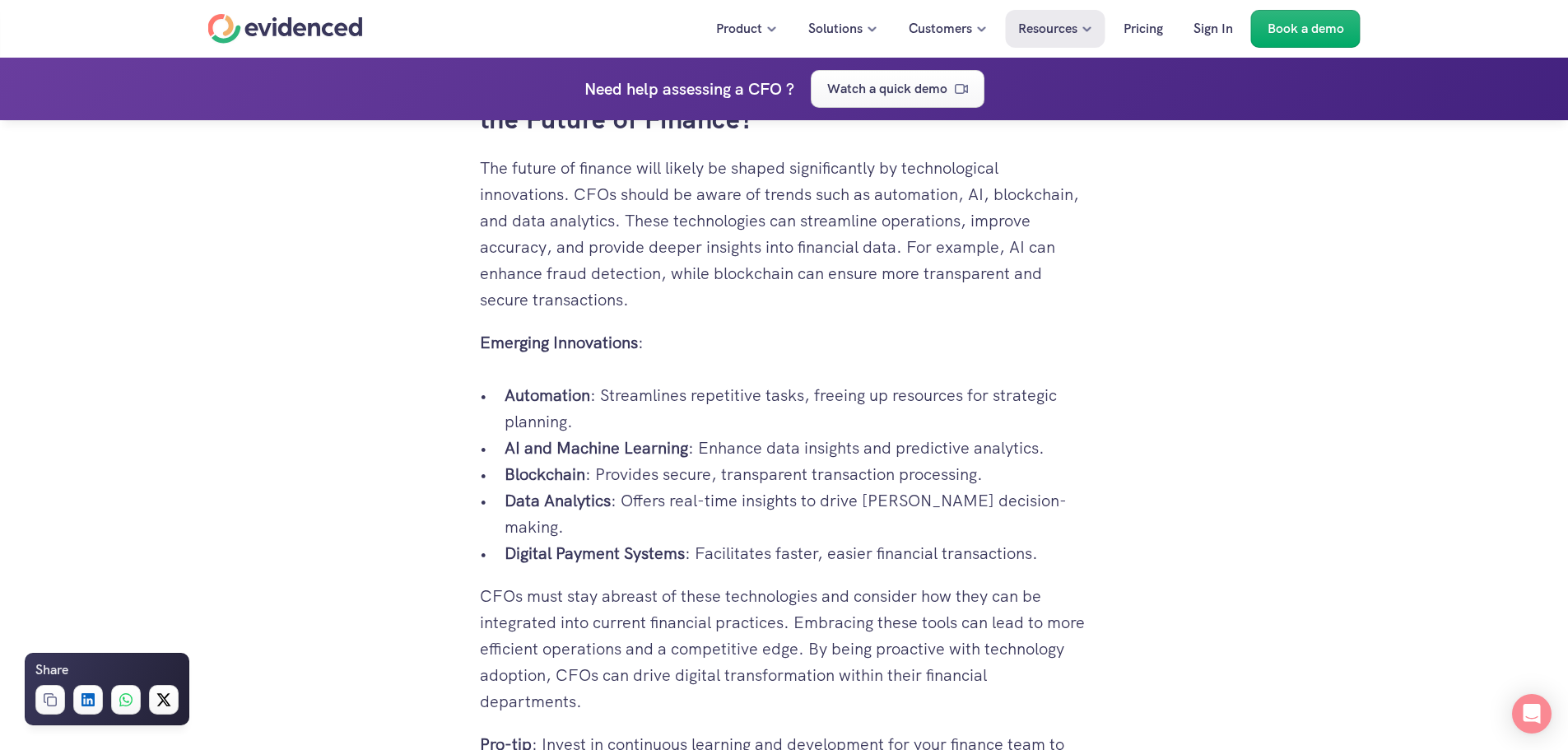
scroll to position [8479, 0]
